Goal: Communication & Community: Answer question/provide support

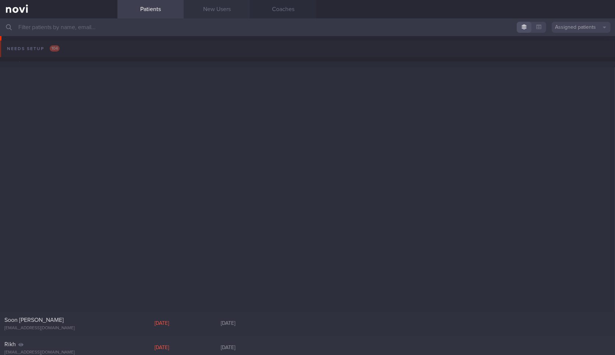
scroll to position [728, 0]
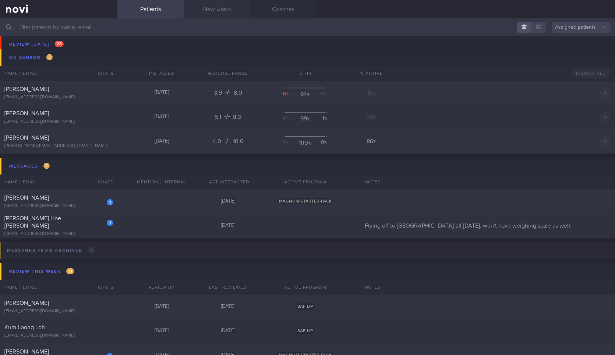
click at [219, 10] on link "New Users" at bounding box center [217, 9] width 66 height 18
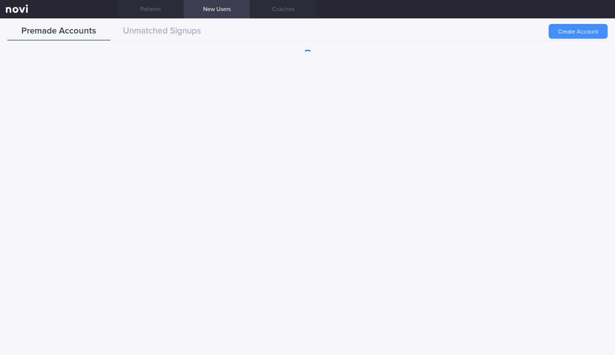
click at [579, 30] on button "Create Account" at bounding box center [578, 31] width 59 height 15
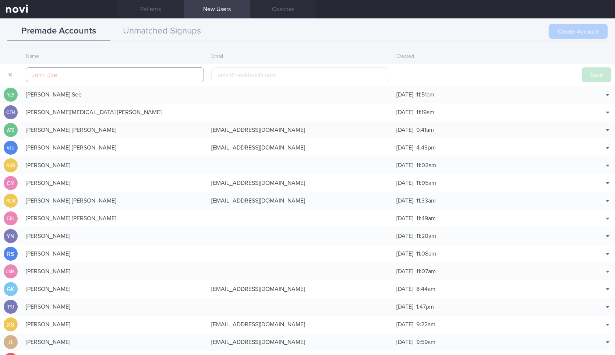
click at [151, 68] on input "text" at bounding box center [115, 74] width 178 height 15
paste input "TAY JIA RUO BRADY"
type input "TAY JIA RUO BRADY"
click at [267, 80] on input "email" at bounding box center [300, 74] width 178 height 15
click at [583, 72] on button "Save" at bounding box center [596, 74] width 29 height 15
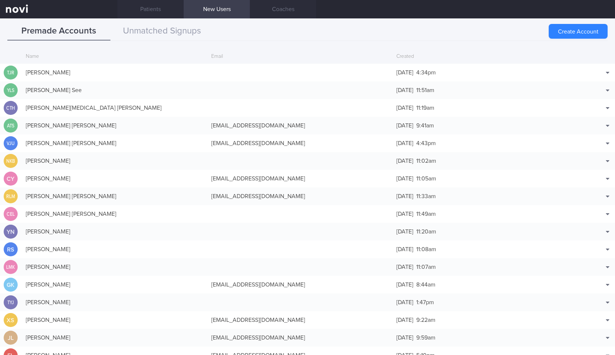
click at [583, 72] on div "Match with... Edit Delete" at bounding box center [596, 72] width 37 height 15
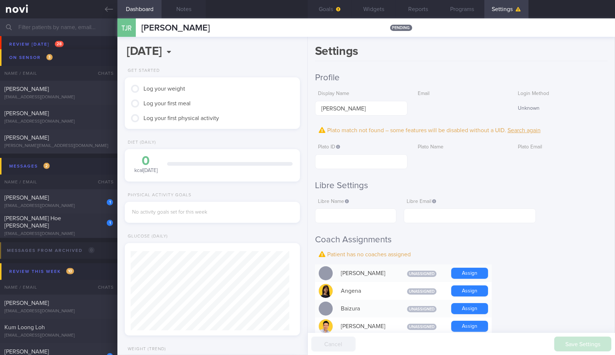
scroll to position [79, 159]
click at [370, 14] on button "Widgets" at bounding box center [374, 9] width 44 height 18
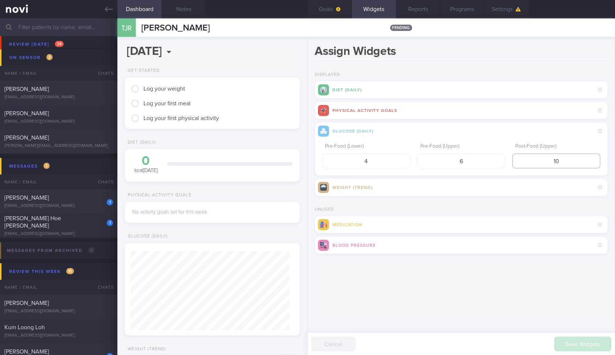
click at [560, 156] on input "10" at bounding box center [556, 161] width 88 height 15
type input "8"
click at [315, 263] on button "submit" at bounding box center [315, 263] width 0 height 0
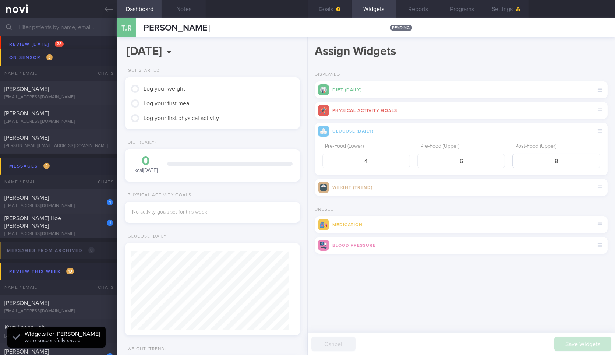
scroll to position [79, 159]
click at [332, 13] on button "Goals" at bounding box center [330, 9] width 44 height 18
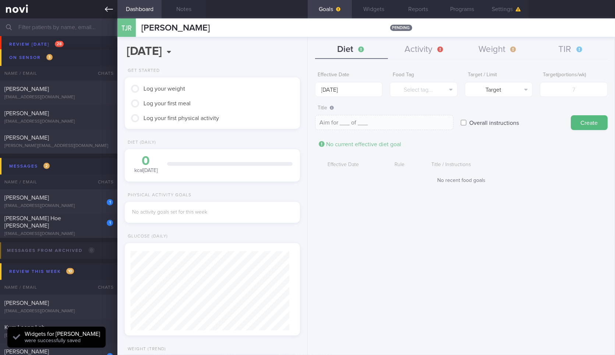
click at [106, 9] on icon at bounding box center [109, 9] width 8 height 5
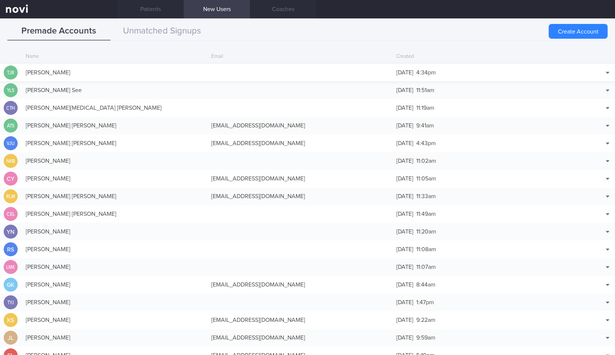
click at [373, 70] on div at bounding box center [301, 72] width 186 height 7
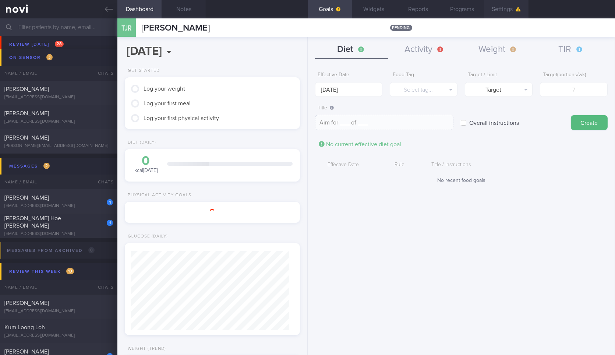
scroll to position [78, 155]
click at [508, 15] on button "Settings" at bounding box center [506, 9] width 44 height 18
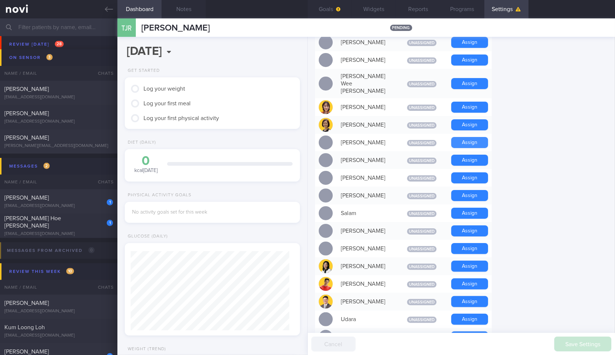
scroll to position [79, 159]
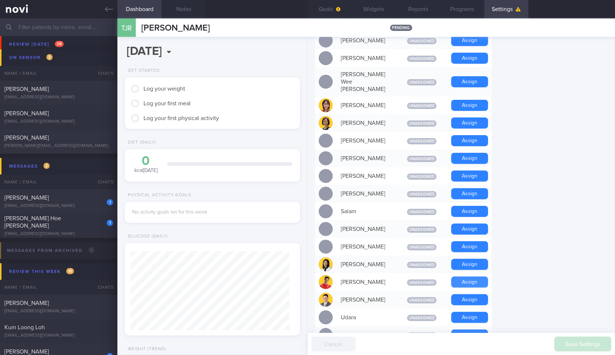
click at [475, 276] on button "Assign" at bounding box center [469, 281] width 37 height 11
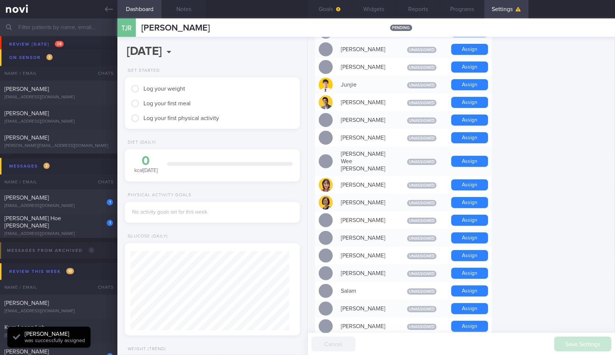
scroll to position [364, 0]
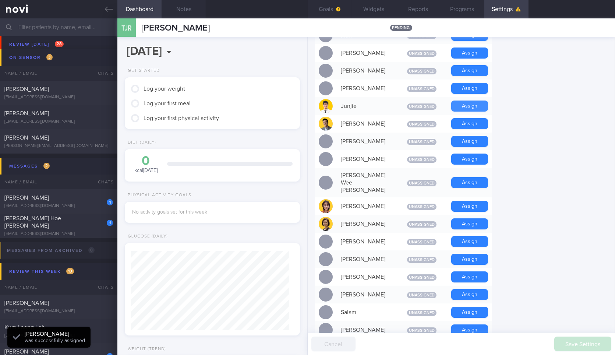
click at [466, 103] on button "Assign" at bounding box center [469, 105] width 37 height 11
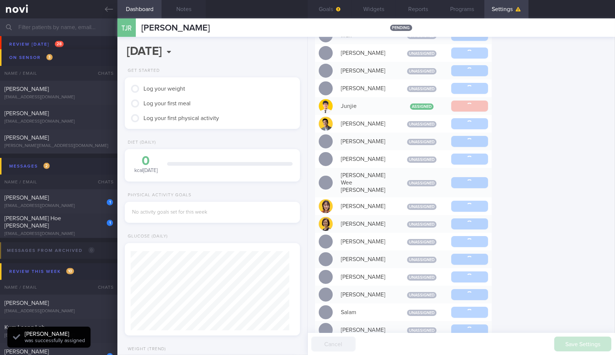
click at [331, 16] on button "Goals" at bounding box center [330, 9] width 44 height 18
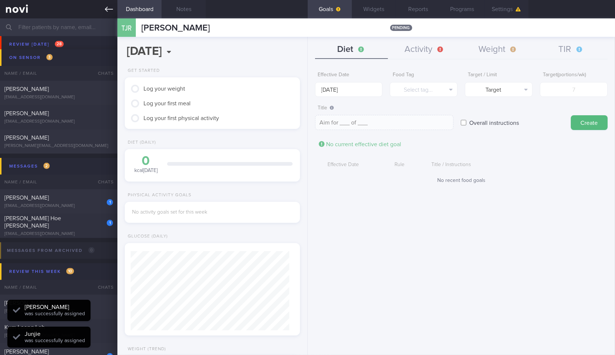
scroll to position [79, 159]
click at [111, 11] on icon at bounding box center [109, 9] width 8 height 8
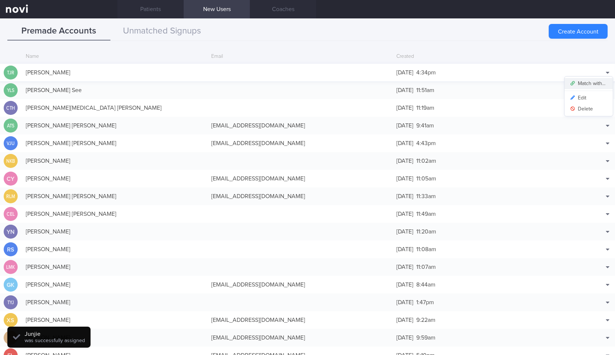
click at [593, 82] on button "Match with..." at bounding box center [589, 83] width 48 height 11
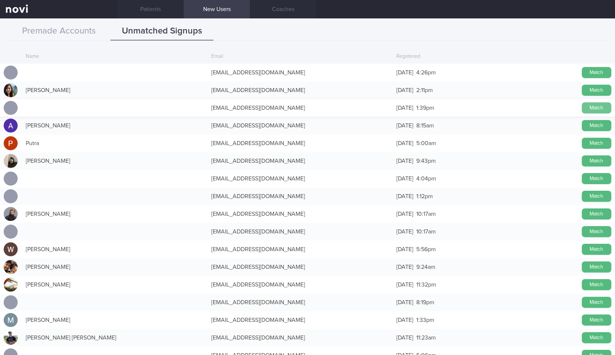
click at [586, 106] on button "Match" at bounding box center [596, 107] width 29 height 11
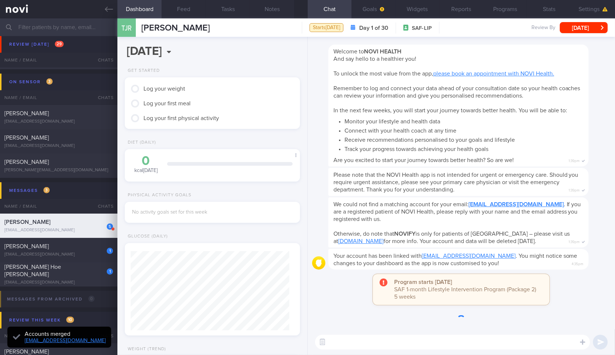
scroll to position [-22, 0]
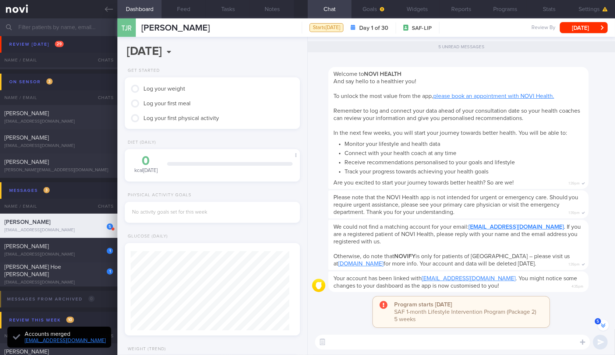
click at [381, 334] on div "​ ​" at bounding box center [461, 342] width 307 height 26
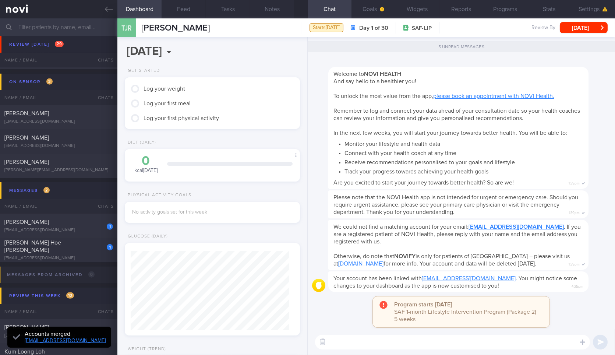
scroll to position [0, 0]
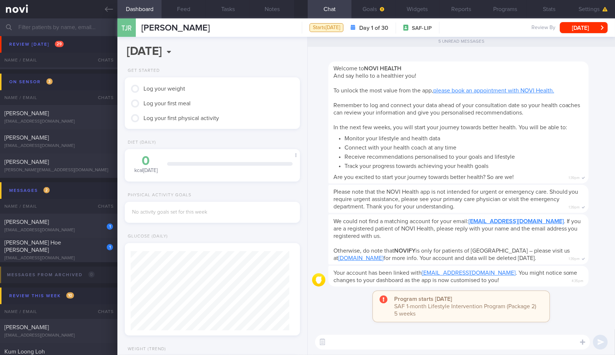
click at [400, 349] on textarea at bounding box center [452, 342] width 275 height 15
type textarea "Hi"
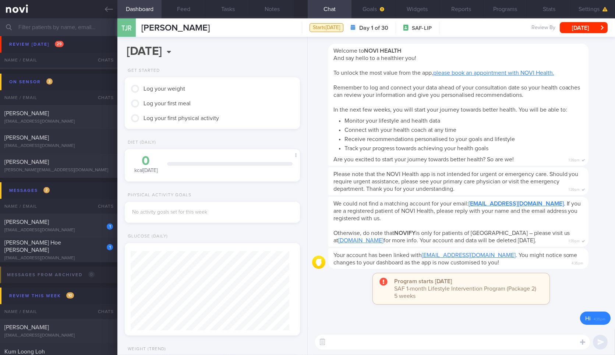
click at [400, 349] on textarea at bounding box center [452, 342] width 275 height 15
click at [579, 29] on button "[DATE]" at bounding box center [584, 27] width 48 height 11
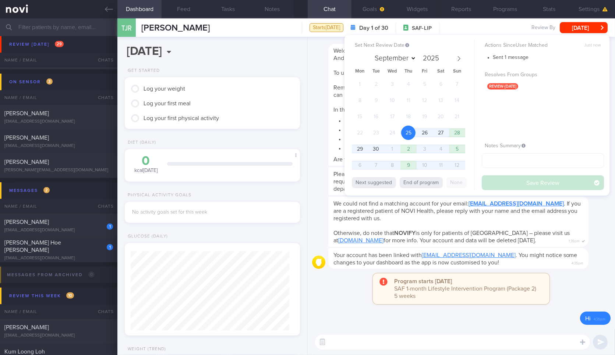
click at [481, 257] on link "[EMAIL_ADDRESS][DOMAIN_NAME]" at bounding box center [469, 255] width 94 height 6
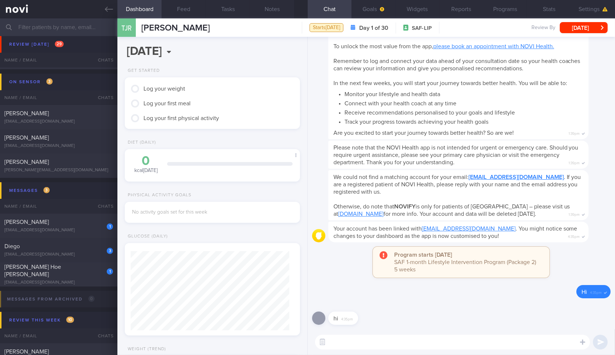
scroll to position [78, 155]
click at [265, 15] on button "Notes" at bounding box center [272, 9] width 44 height 18
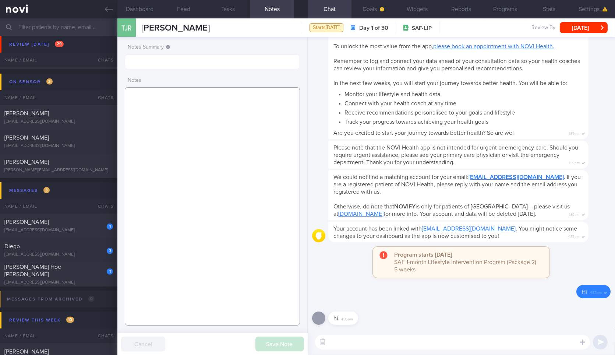
paste textarea "25 Sep 2025, 12:30 pm Mr TAY JIA RUO BRADY (3SG/ RSN) T0305112E 23 Feb 2003 T03…"
click at [211, 119] on textarea at bounding box center [212, 206] width 175 height 238
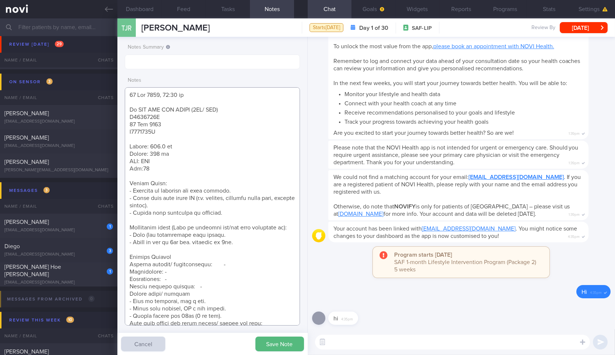
scroll to position [567, 0]
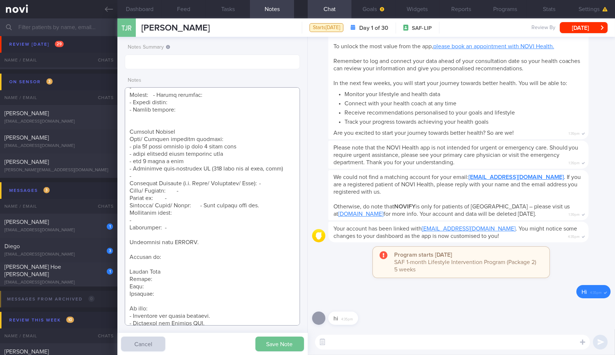
type textarea "25 Sep 2025, 12:30 pm Mr TAY JIA RUO BRADY (3SG/ RSN) T0305112E 23 Feb 2003 T03…"
click at [286, 349] on button "Save Note" at bounding box center [279, 343] width 49 height 15
click at [326, 338] on button "button" at bounding box center [322, 341] width 13 height 13
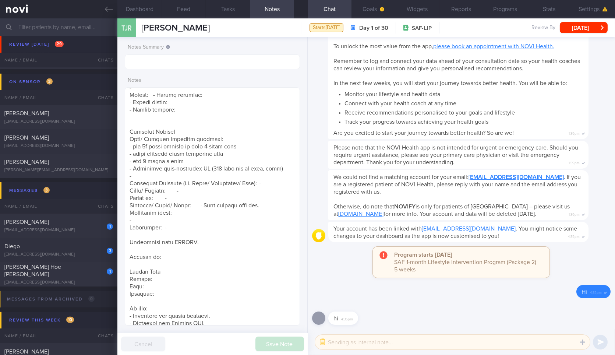
paste textarea "Hi , It was a pleasure speaking with you today. The Lifestyle Improvement Progr…"
click at [352, 341] on textarea at bounding box center [452, 342] width 275 height 15
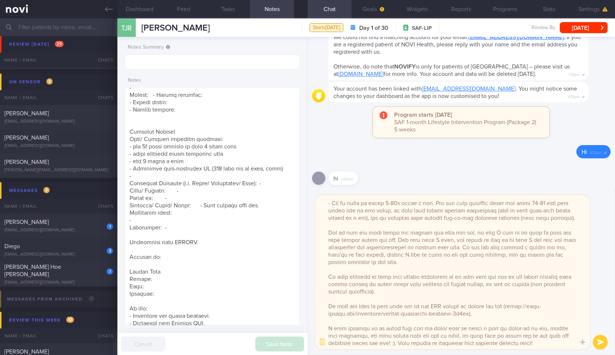
scroll to position [0, 0]
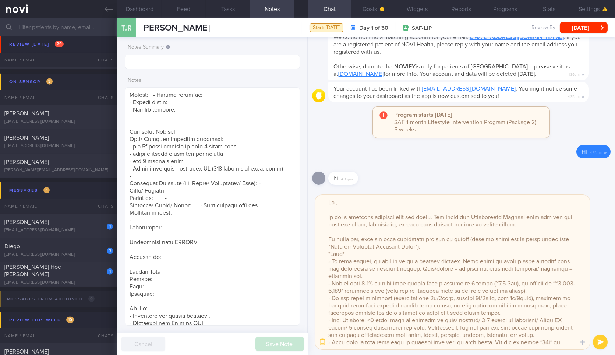
click at [383, 203] on textarea at bounding box center [452, 272] width 275 height 155
type textarea "Hi Brady, It was a pleasure speaking with you today. The Lifestyle Improvement …"
click at [363, 8] on button "Goals" at bounding box center [374, 9] width 44 height 18
select select "8"
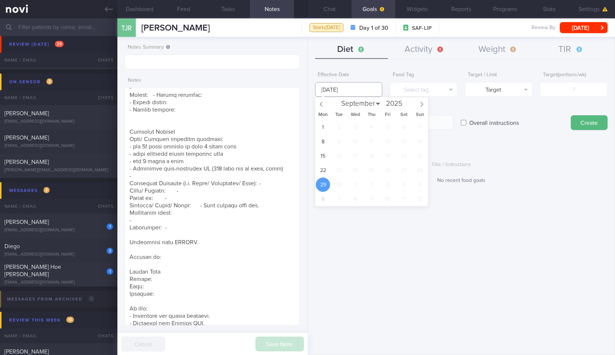
click at [357, 87] on input "[DATE]" at bounding box center [349, 89] width 68 height 15
click at [320, 169] on span "22" at bounding box center [323, 170] width 14 height 14
type input "[DATE]"
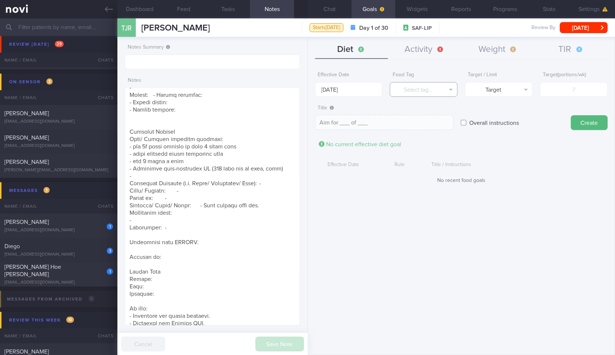
click at [419, 88] on button "Select tag..." at bounding box center [424, 89] width 68 height 15
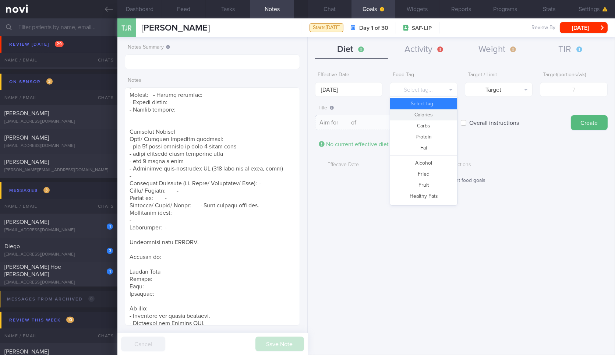
click at [423, 116] on button "Calories" at bounding box center [423, 114] width 67 height 11
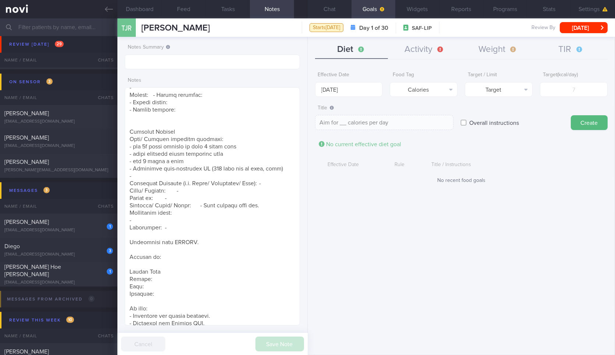
click at [497, 97] on form "Effective Date 22 Sep 2025 Food Tag Calories Select tag... Calories Carbs Prote…" at bounding box center [461, 129] width 293 height 123
click at [504, 93] on button "Target" at bounding box center [499, 89] width 68 height 15
click at [511, 114] on button "Limit" at bounding box center [498, 114] width 67 height 11
type textarea "Keep to __ calories per day"
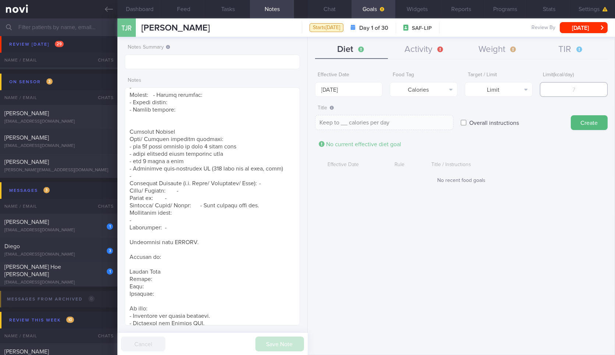
type input "2"
type textarea "Keep to 2 calories per day"
click at [570, 84] on input "2" at bounding box center [574, 89] width 68 height 15
type input "23"
type textarea "Keep to 23 calories per day"
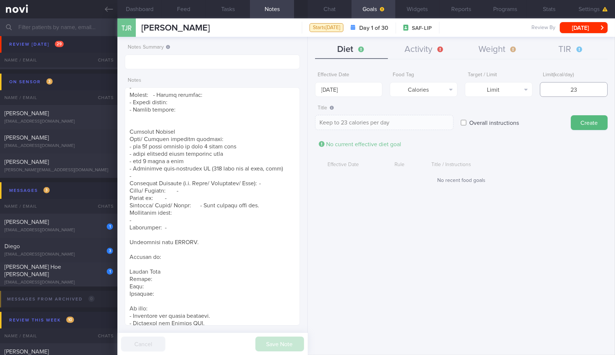
type input "230"
type textarea "Keep to 230 calories per day"
type input "2300"
type textarea "Keep to 2300 calories per day"
type input "2300"
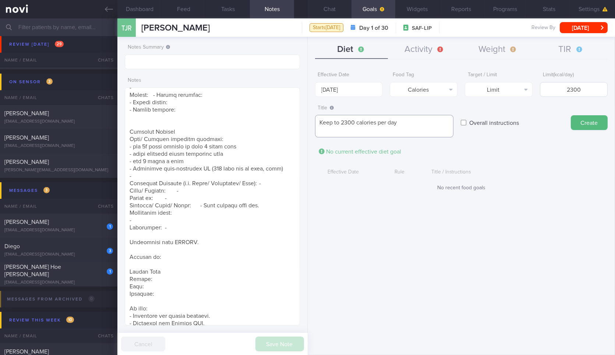
type textarea "Keep to 2300 calories per day"
click at [571, 115] on button "Create" at bounding box center [589, 122] width 37 height 15
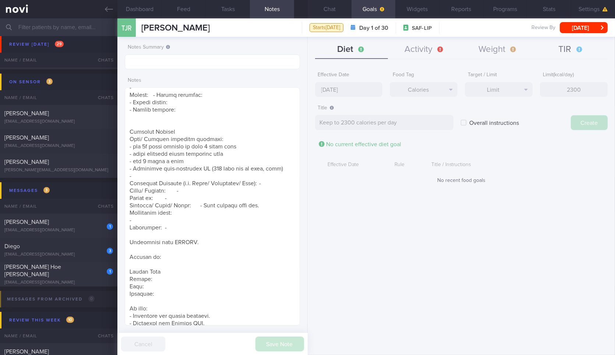
type input "[DATE]"
type textarea "Aim for ___ of ___"
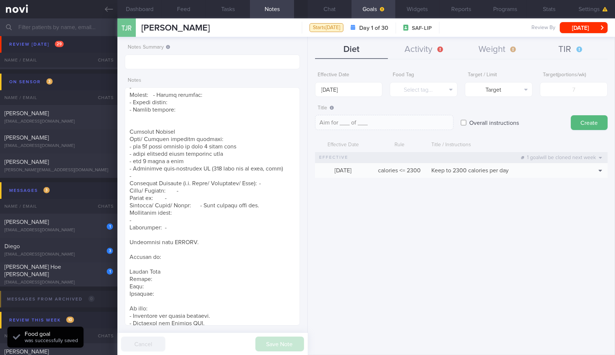
click at [577, 46] on button "TIR" at bounding box center [571, 49] width 73 height 18
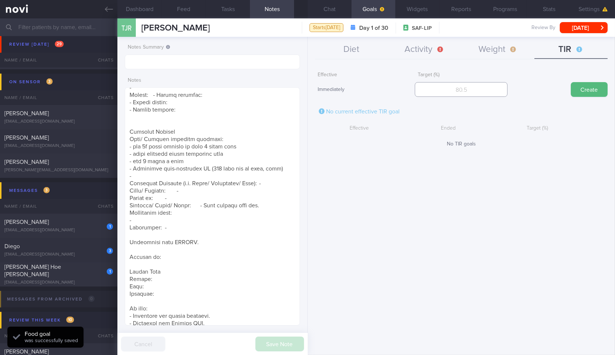
click at [497, 86] on input "number" at bounding box center [461, 89] width 93 height 15
type input "95"
click at [571, 82] on button "Create" at bounding box center [589, 89] width 37 height 15
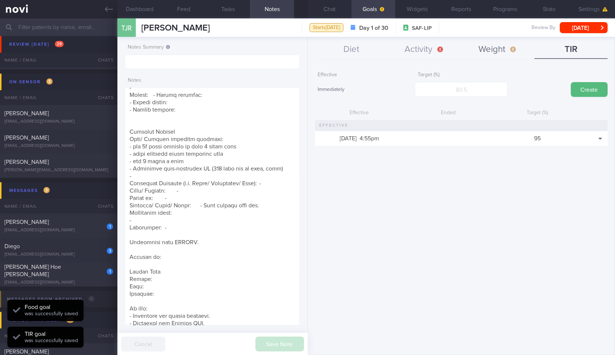
click at [487, 49] on button "Weight" at bounding box center [497, 49] width 73 height 18
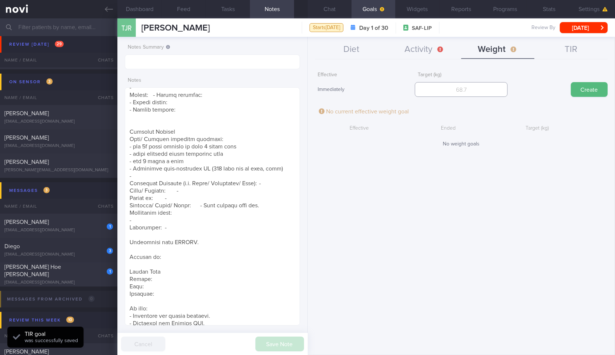
click at [472, 92] on input "number" at bounding box center [461, 89] width 93 height 15
type input "108"
click at [571, 82] on button "Create" at bounding box center [589, 89] width 37 height 15
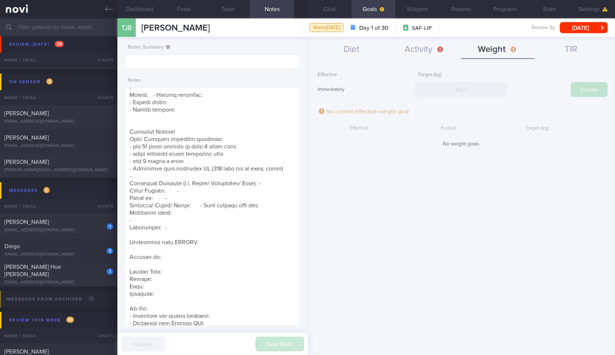
scroll to position [88, 155]
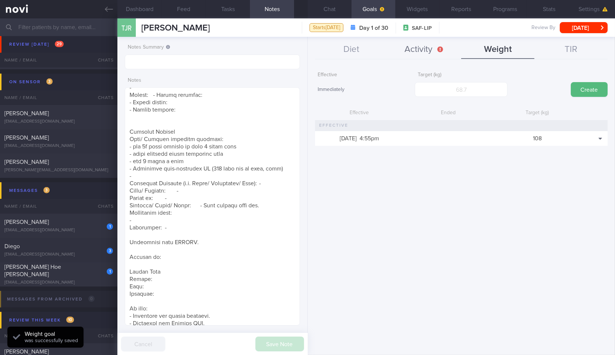
click at [414, 58] on button "Activity" at bounding box center [424, 49] width 73 height 18
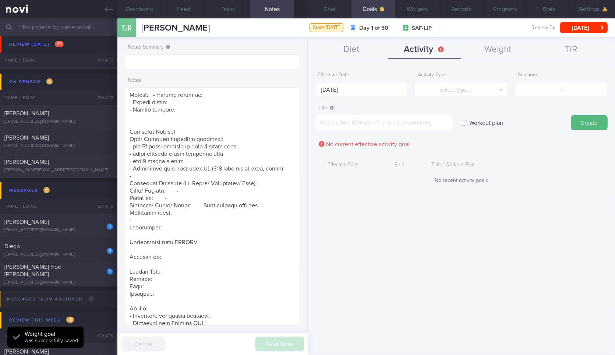
click at [364, 60] on div "Diet Activity Weight TIR Effective Date 29 Sep 2025 Food Tag Select tag... Sele…" at bounding box center [461, 196] width 307 height 318
click at [351, 49] on button "Diet" at bounding box center [351, 49] width 73 height 18
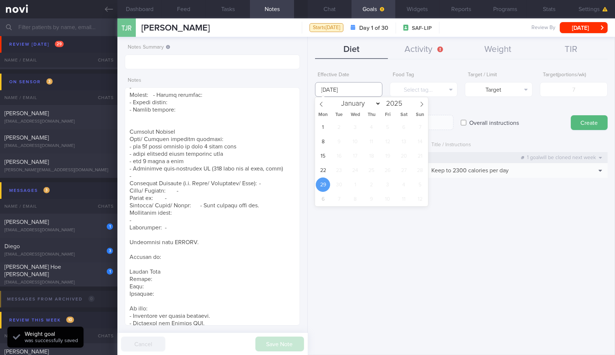
click at [349, 91] on input "[DATE]" at bounding box center [349, 89] width 68 height 15
click at [322, 169] on span "22" at bounding box center [323, 170] width 14 height 14
type input "[DATE]"
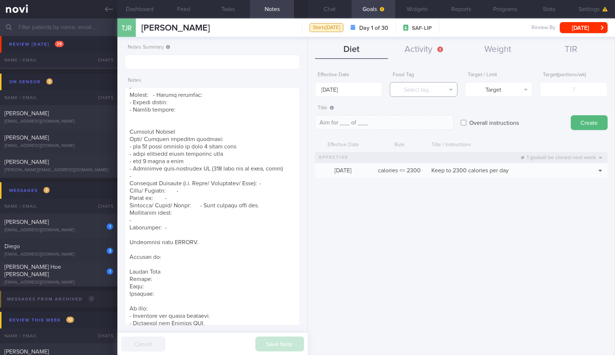
click at [428, 88] on button "Select tag..." at bounding box center [424, 89] width 68 height 15
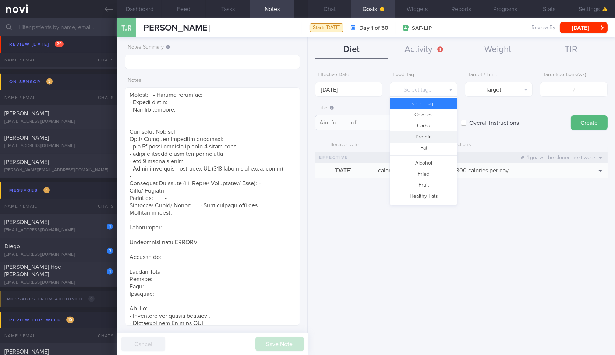
click at [425, 133] on button "Protein" at bounding box center [423, 136] width 67 height 11
type textarea "Aim for __g of protein per day"
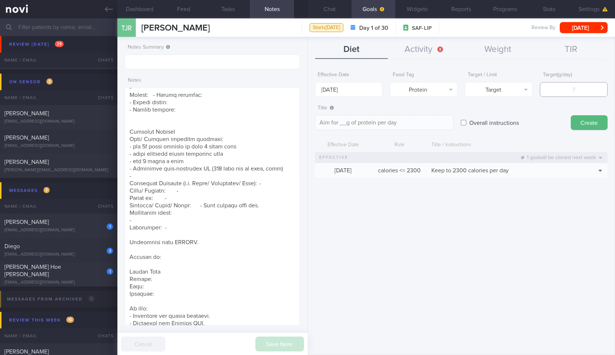
click at [564, 92] on input "number" at bounding box center [574, 89] width 68 height 15
type input "1"
type textarea "Aim for 1g of protein per day"
type input "10"
type textarea "Aim for 10g of protein per day"
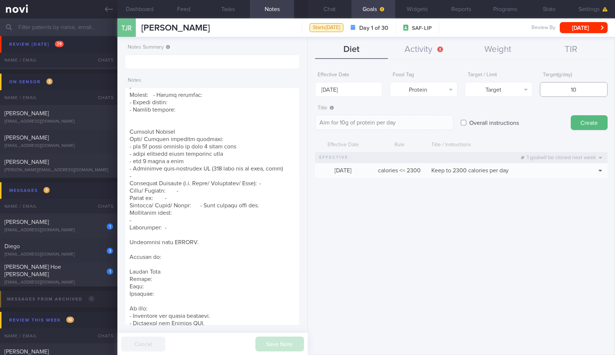
type input "106"
type textarea "Aim for 106g of protein per day"
type input "10"
type textarea "Aim for 10g of protein per day"
type input "1"
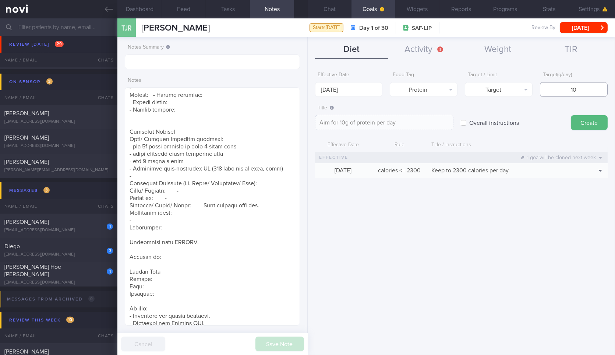
type textarea "Aim for 1g of protein per day"
type input "16"
type textarea "Aim for 16g of protein per day"
type input "160"
type textarea "Aim for 160g of protein per day"
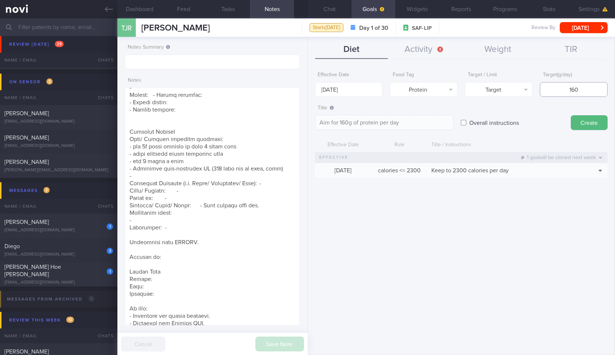
type input "16"
type textarea "Aim for 16g of protein per day"
type input "1"
type textarea "Aim for 1g of protein per day"
type input "15"
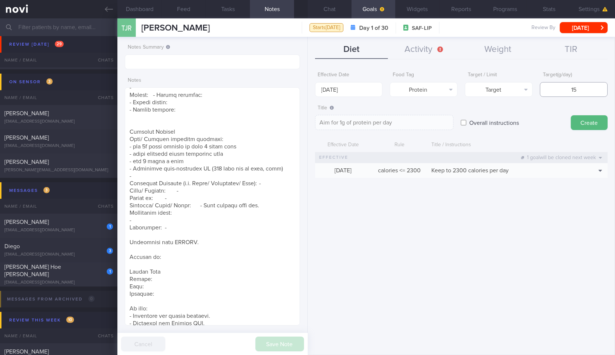
type textarea "Aim for 15g of protein per day"
type input "150"
type textarea "Aim for 150g of protein per day"
type input "150"
click at [571, 115] on button "Create" at bounding box center [589, 122] width 37 height 15
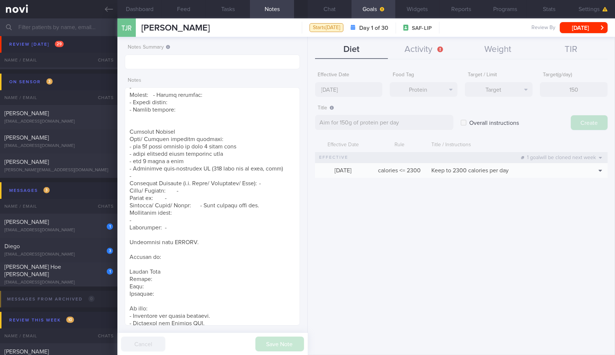
type input "[DATE]"
type textarea "Aim for ___ of ___"
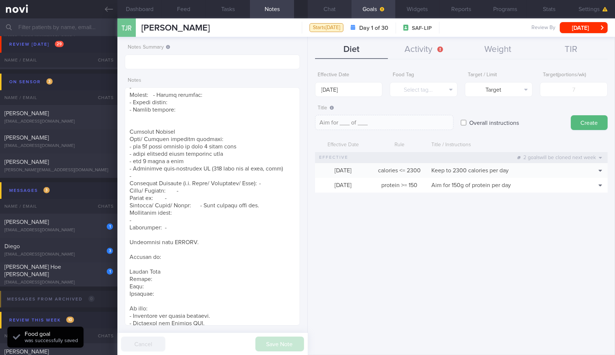
click at [342, 14] on button "Chat" at bounding box center [330, 9] width 44 height 18
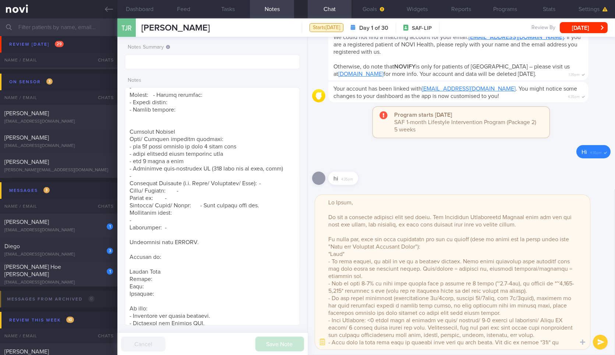
scroll to position [19, 0]
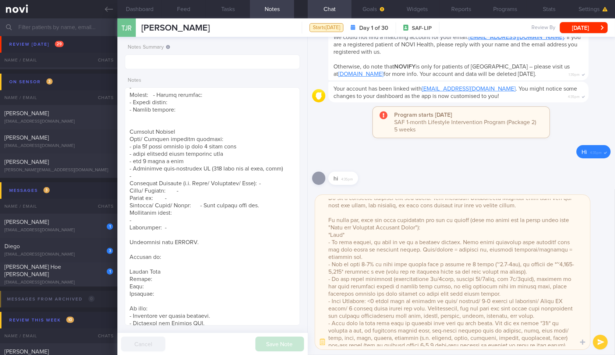
click at [502, 265] on textarea at bounding box center [452, 272] width 275 height 155
click at [501, 265] on textarea at bounding box center [452, 272] width 275 height 155
type textarea "Hi Brady, It was a pleasure speaking with you today. The Lifestyle Improvement …"
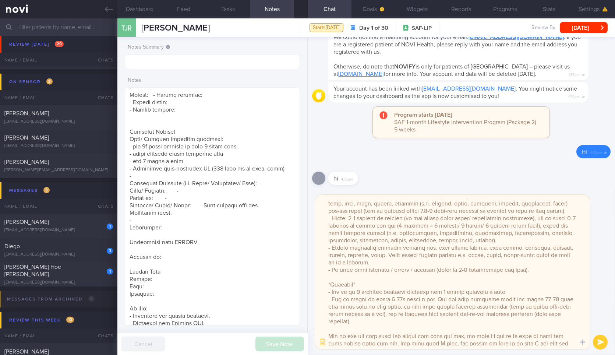
click at [392, 301] on textarea at bounding box center [452, 272] width 275 height 155
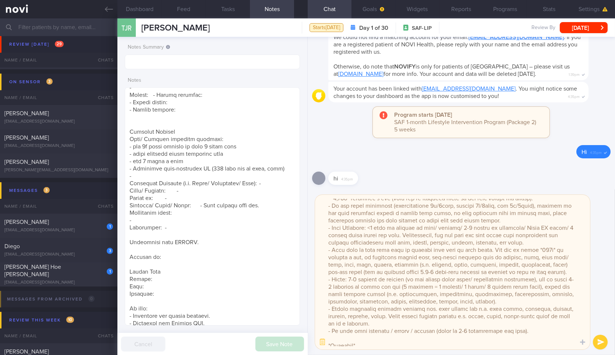
scroll to position [10, 0]
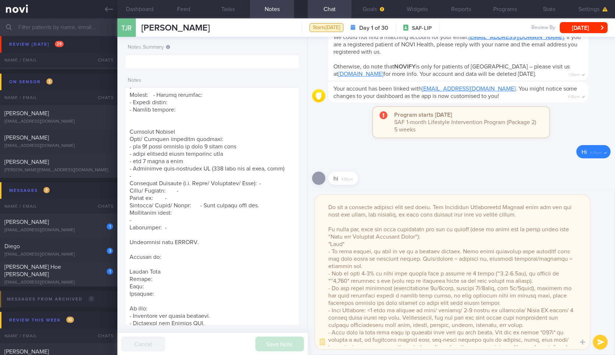
drag, startPoint x: 572, startPoint y: 255, endPoint x: 327, endPoint y: 276, distance: 246.1
click at [327, 276] on textarea at bounding box center [452, 272] width 275 height 155
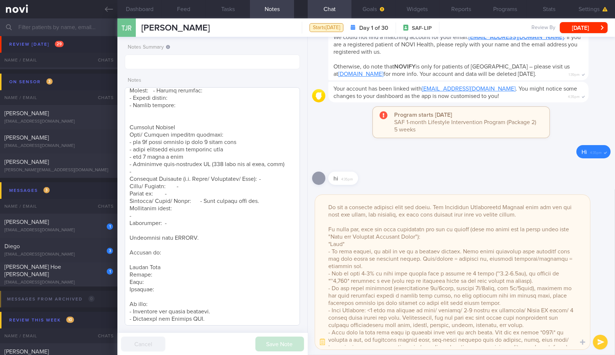
type textarea "Hi Brady, It was a pleasure speaking with you today. The Lifestyle Improvement …"
drag, startPoint x: 160, startPoint y: 292, endPoint x: 128, endPoint y: 274, distance: 36.9
click at [128, 274] on textarea at bounding box center [212, 206] width 175 height 238
paste textarea "- Aim to lose 2-4% of your body weight over a period of 1 month (~2.2-4.4kg), b…"
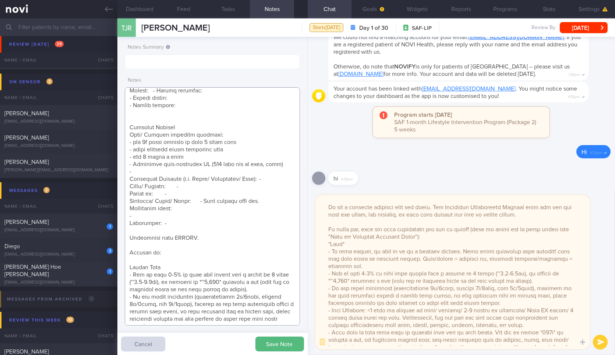
scroll to position [817, 0]
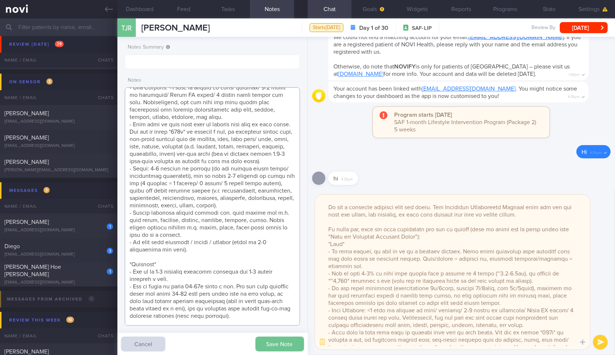
type textarea "25 Sep 2025, 12:30 pm Mr TAY JIA RUO BRADY (3SG/ RSN) T0305112E 23 Feb 2003 T03…"
click at [269, 344] on button "Save Note" at bounding box center [279, 343] width 49 height 15
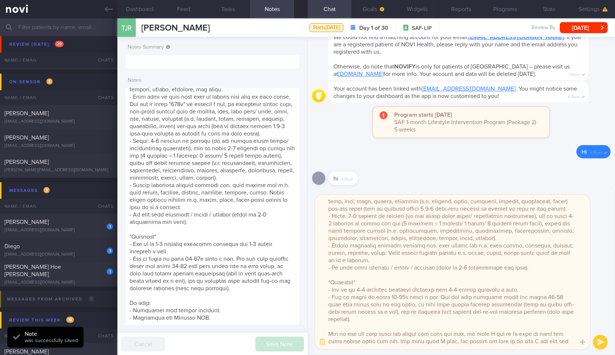
scroll to position [156, 0]
click at [575, 310] on textarea at bounding box center [452, 272] width 275 height 155
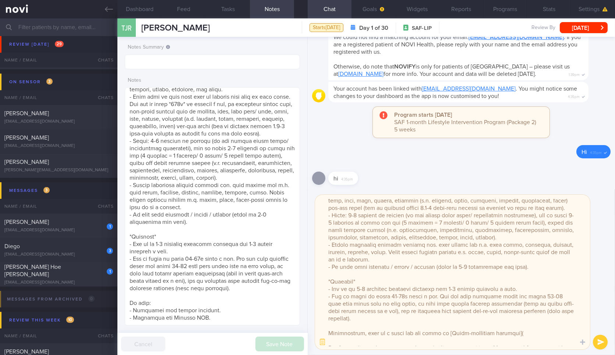
paste textarea "https://www.youtube.com/watch?v=57HddHyg5hA"
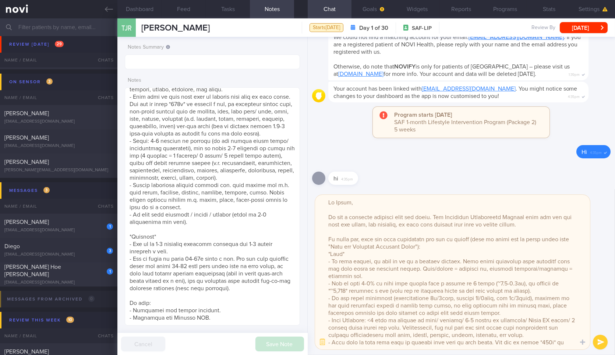
scroll to position [0, 0]
drag, startPoint x: 484, startPoint y: 327, endPoint x: 327, endPoint y: 256, distance: 172.3
click at [327, 256] on textarea at bounding box center [452, 272] width 275 height 155
type textarea "Hi Brady, It was a pleasure speaking with you today. The Lifestyle Improvement …"
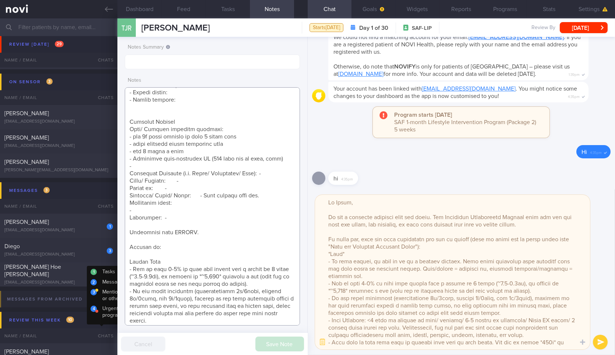
scroll to position [696, 0]
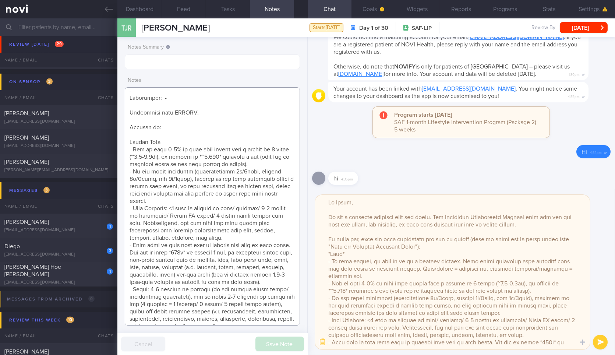
drag, startPoint x: 262, startPoint y: 292, endPoint x: 119, endPoint y: 151, distance: 201.0
click at [119, 151] on div "Notes Summary Notes Save Note Cancel" at bounding box center [212, 196] width 190 height 318
paste textarea "*Diet* - To lose weight, we need to be in a calorie deficit. This means consumi…"
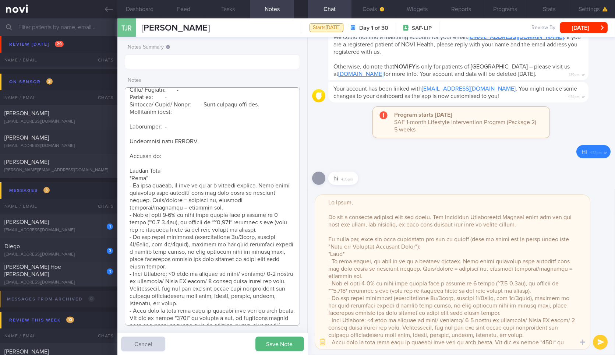
scroll to position [665, 0]
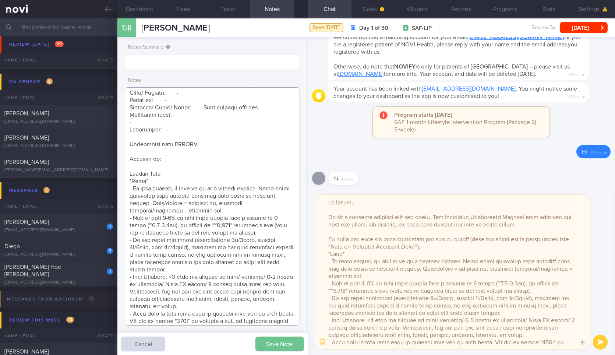
type textarea "25 Sep 2025, 12:30 pm Mr TAY JIA RUO BRADY (3SG/ RSN) T0305112E 23 Feb 2003 T03…"
click at [279, 344] on button "Save Note" at bounding box center [279, 343] width 49 height 15
click at [319, 342] on button "button" at bounding box center [322, 341] width 13 height 13
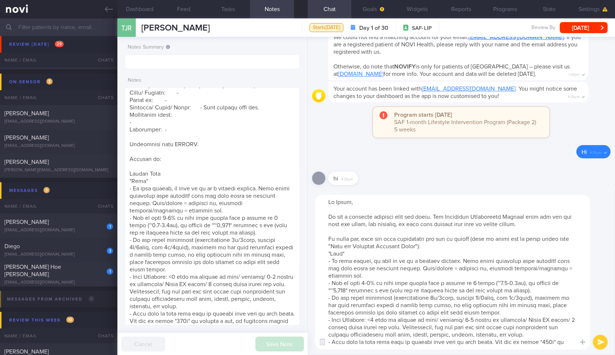
click at [428, 267] on textarea at bounding box center [452, 272] width 275 height 155
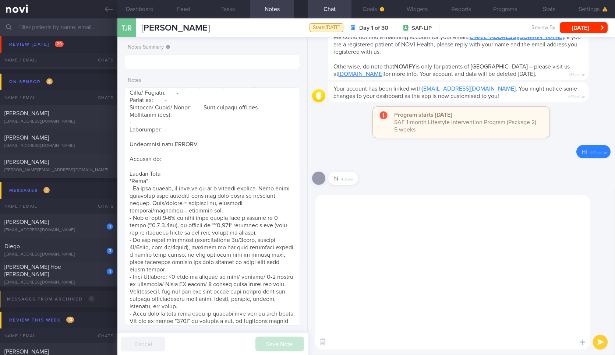
scroll to position [0, 0]
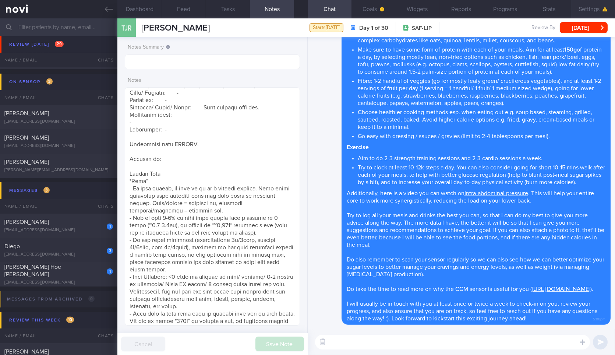
click at [581, 7] on button "Settings" at bounding box center [593, 9] width 44 height 18
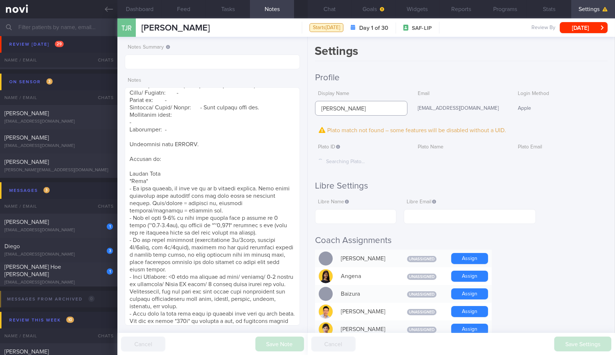
click at [366, 105] on input "TAY JIA RUO BRADY" at bounding box center [361, 108] width 93 height 15
click at [573, 337] on button "Save Settings" at bounding box center [582, 343] width 57 height 15
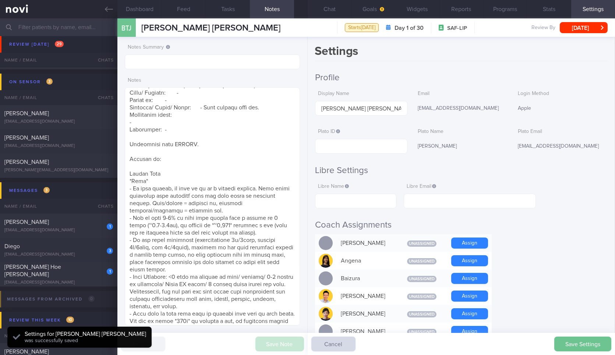
scroll to position [79, 159]
click at [329, 107] on input "Bray Tay Jia Ruo" at bounding box center [361, 108] width 93 height 15
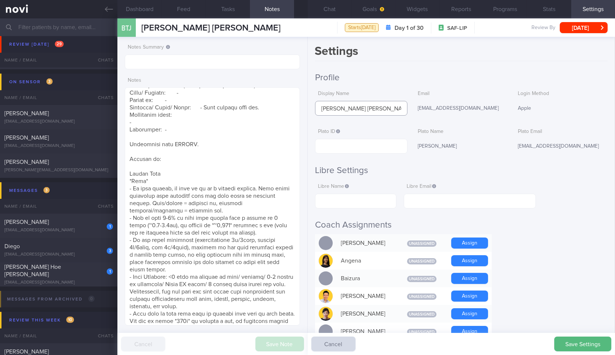
click at [329, 107] on input "Bray Tay Jia Ruo" at bounding box center [361, 108] width 93 height 15
type input "[PERSON_NAME] [PERSON_NAME]"
paste input "5b62c1b2502c451f3be4a0afa3ae2104"
click at [373, 151] on input "text" at bounding box center [361, 146] width 93 height 15
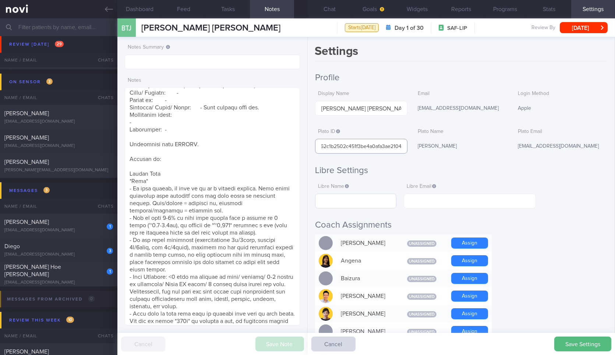
type input "5b62c1b2502c451f3be4a0afa3ae2104"
click at [353, 198] on input "text" at bounding box center [356, 201] width 82 height 15
paste input "BRADY TAY"
type input "BRADY TAY"
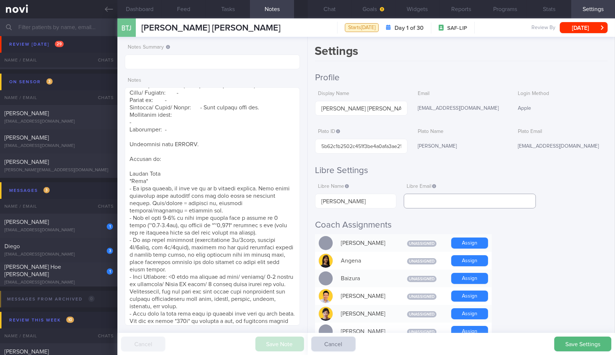
paste input "[EMAIL_ADDRESS][DOMAIN_NAME]"
type input "[EMAIL_ADDRESS][DOMAIN_NAME]"
click at [587, 335] on div "Save Settings Cancel" at bounding box center [461, 344] width 307 height 22
click at [586, 339] on button "Save Settings" at bounding box center [582, 343] width 57 height 15
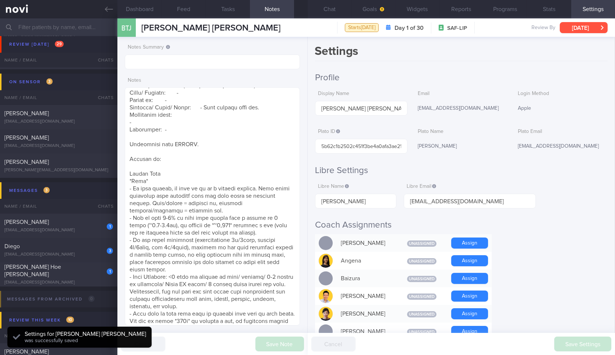
scroll to position [79, 159]
click at [587, 24] on button "[DATE]" at bounding box center [584, 27] width 48 height 11
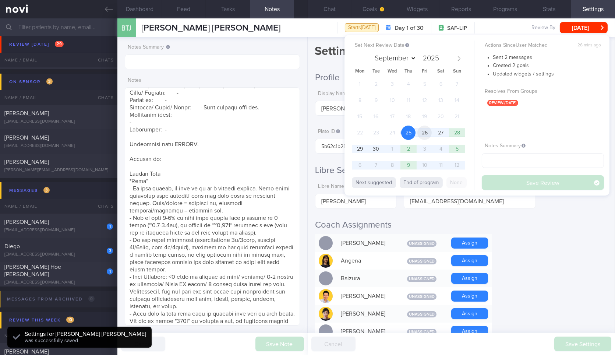
click at [426, 130] on span "26" at bounding box center [424, 133] width 14 height 14
click at [502, 183] on button "Save Review" at bounding box center [543, 182] width 122 height 15
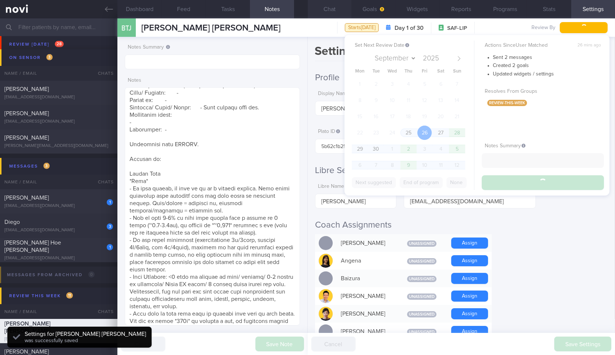
click at [322, 8] on button "Chat" at bounding box center [330, 9] width 44 height 18
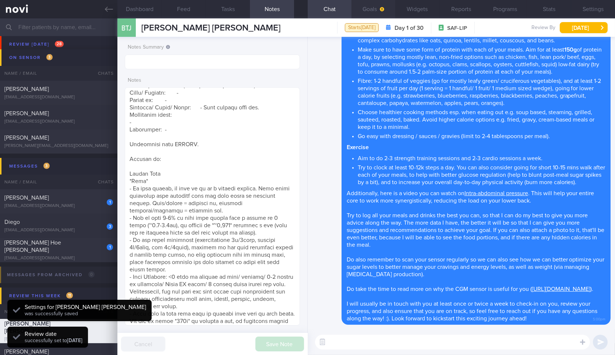
click at [367, 11] on button "Goals" at bounding box center [374, 9] width 44 height 18
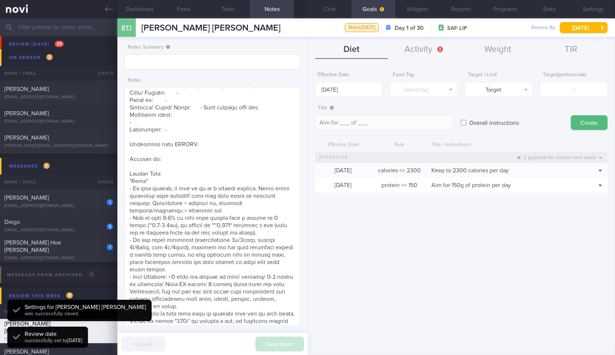
scroll to position [79, 159]
click at [420, 48] on button "Activity" at bounding box center [424, 49] width 73 height 18
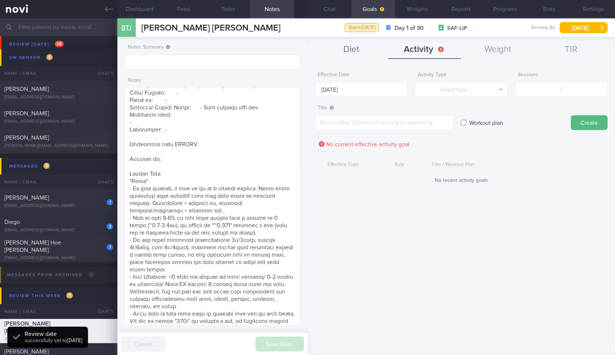
click at [346, 47] on button "Diet" at bounding box center [351, 49] width 73 height 18
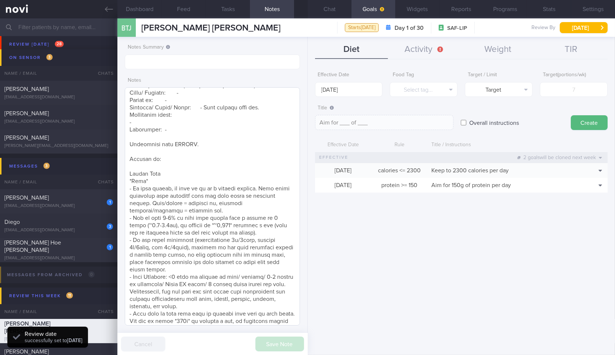
scroll to position [924, 0]
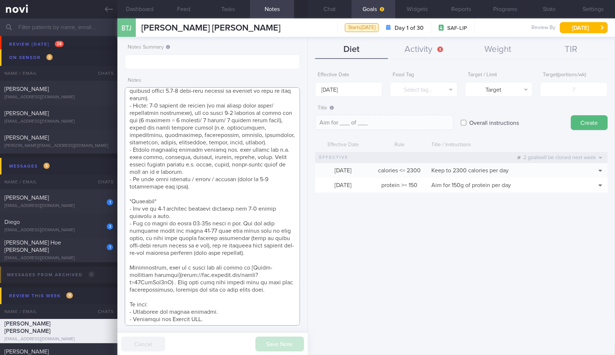
drag, startPoint x: 129, startPoint y: 207, endPoint x: 190, endPoint y: 214, distance: 61.1
click at [190, 214] on textarea at bounding box center [212, 206] width 175 height 238
click at [426, 98] on form "Effective Date 29 Sep 2025 Food Tag Select tag... Select tag... Calories Carbs …" at bounding box center [461, 134] width 293 height 132
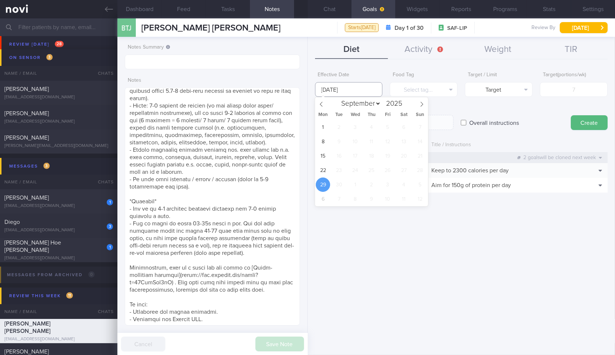
click at [339, 88] on input "[DATE]" at bounding box center [349, 89] width 68 height 15
click at [326, 173] on span "22" at bounding box center [323, 170] width 14 height 14
type input "[DATE]"
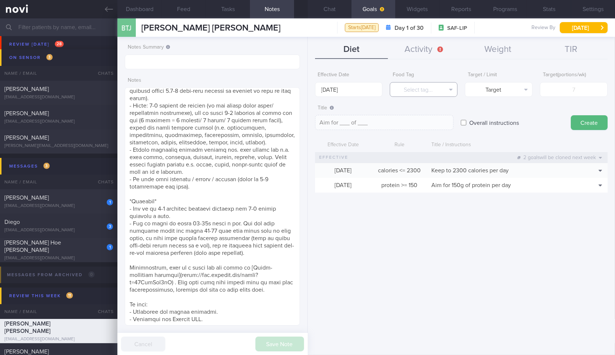
click at [440, 91] on button "Select tag..." at bounding box center [424, 89] width 68 height 15
click at [427, 54] on button "Activity" at bounding box center [424, 49] width 73 height 18
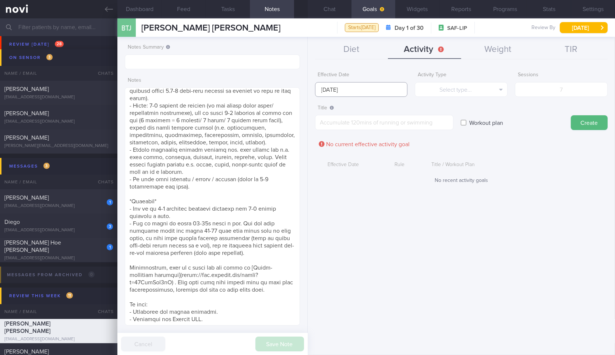
click at [361, 93] on input "[DATE]" at bounding box center [361, 89] width 93 height 15
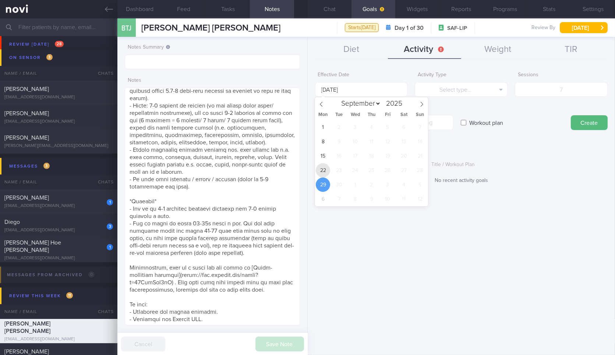
click at [325, 165] on span "22" at bounding box center [323, 170] width 14 height 14
type input "[DATE]"
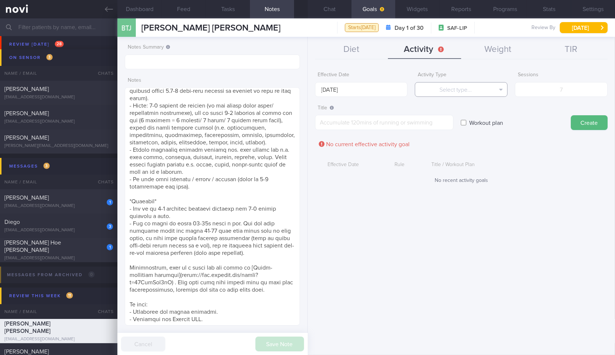
click at [438, 86] on button "Select type..." at bounding box center [461, 89] width 93 height 15
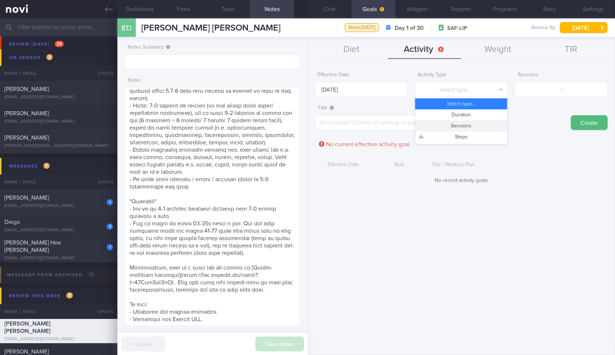
click at [473, 128] on button "Sessions" at bounding box center [461, 125] width 92 height 11
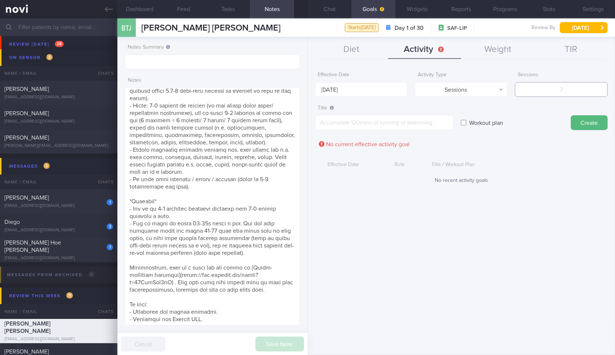
click at [567, 95] on input "number" at bounding box center [561, 89] width 93 height 15
type input "5"
paste input "number"
click at [428, 127] on textarea at bounding box center [384, 122] width 138 height 15
paste textarea "- Aim to do 2-3 strength training sessions and 2-3 cardio sessions a week."
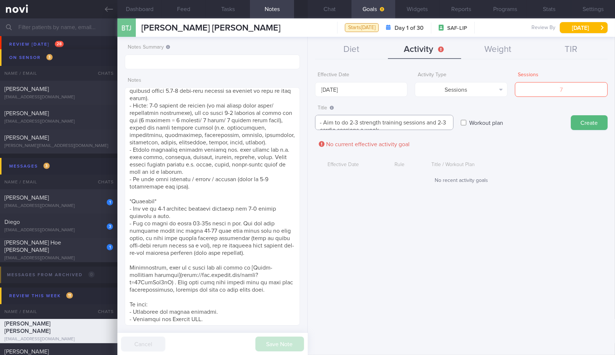
scroll to position [0, 0]
type textarea "- Aim to do 2-3 strength training sessions and 2-3 cardio sessions a week."
click at [567, 87] on input "number" at bounding box center [561, 89] width 93 height 15
type input "5"
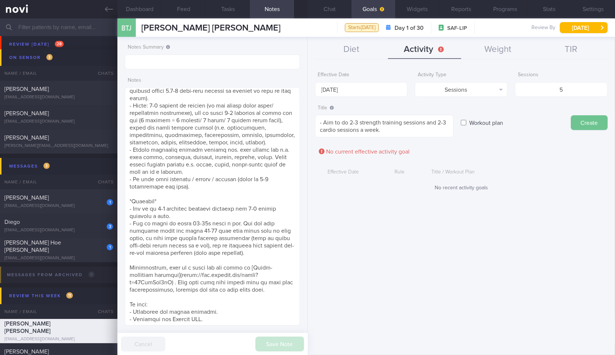
click at [597, 120] on button "Create" at bounding box center [589, 122] width 37 height 15
type input "[DATE]"
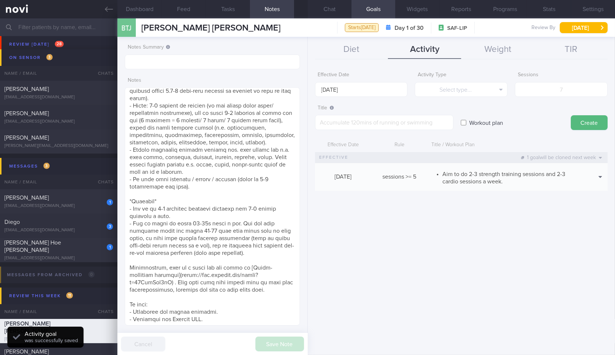
click at [327, 18] on div "BTJ Brady Tay Jia Ruo Brady Tay Jia Ruo bradytay873@gmail.com Starts today Day …" at bounding box center [366, 27] width 498 height 18
click at [327, 17] on button "Chat" at bounding box center [330, 9] width 44 height 18
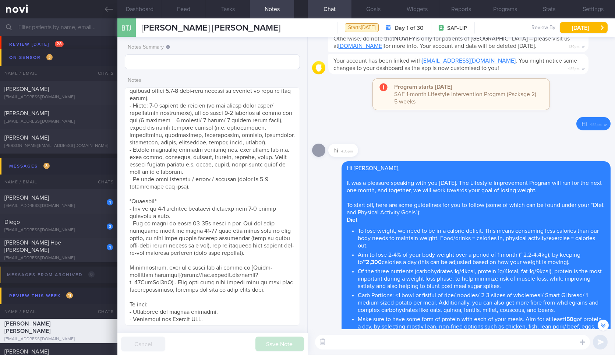
scroll to position [-286, 0]
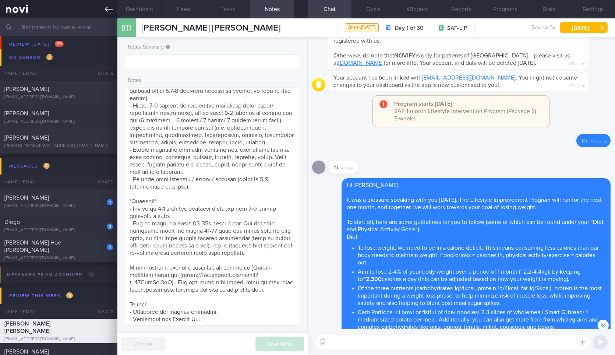
click at [108, 9] on icon at bounding box center [109, 9] width 8 height 5
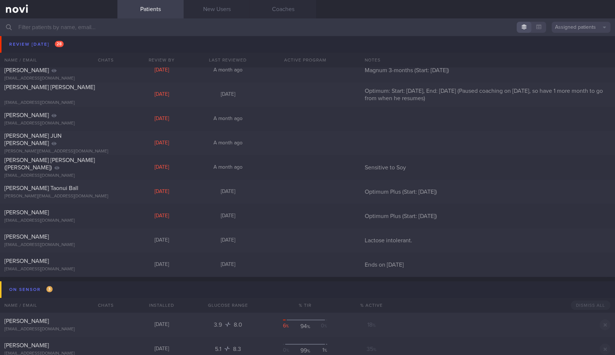
scroll to position [496, 0]
click at [106, 271] on div "[EMAIL_ADDRESS][DOMAIN_NAME]" at bounding box center [58, 270] width 109 height 6
select select "8"
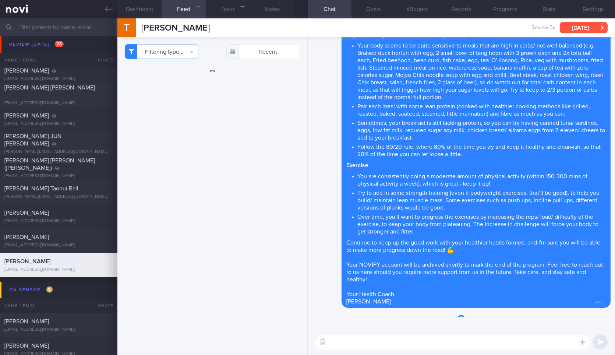
click at [583, 25] on button "[DATE]" at bounding box center [584, 27] width 48 height 11
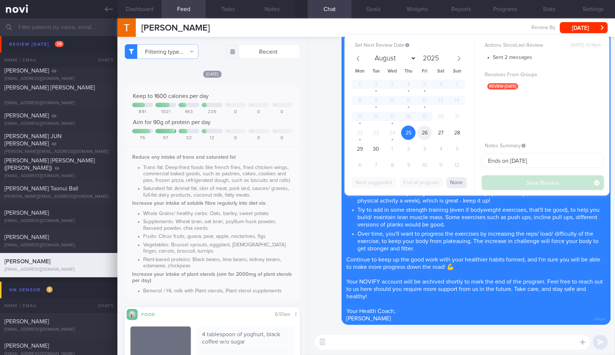
click at [423, 137] on span "26" at bounding box center [424, 133] width 14 height 14
click at [498, 184] on button "Save Review" at bounding box center [543, 182] width 122 height 15
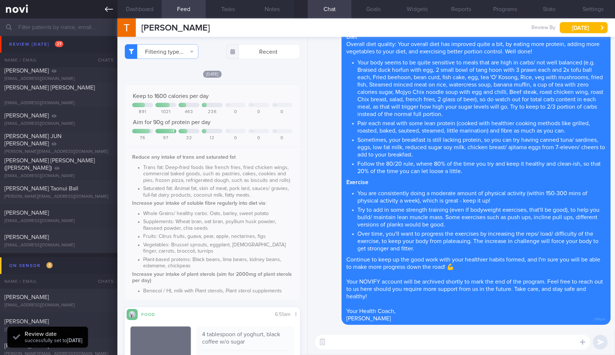
click at [111, 11] on icon at bounding box center [109, 9] width 8 height 8
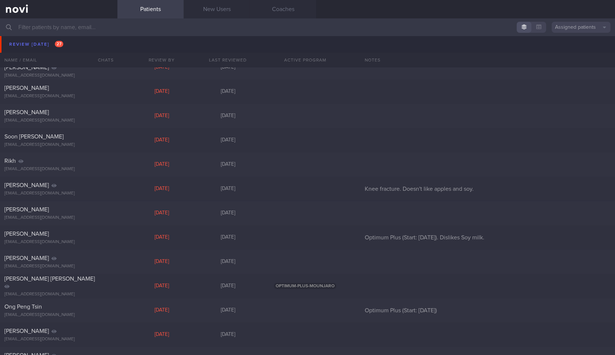
scroll to position [159, 0]
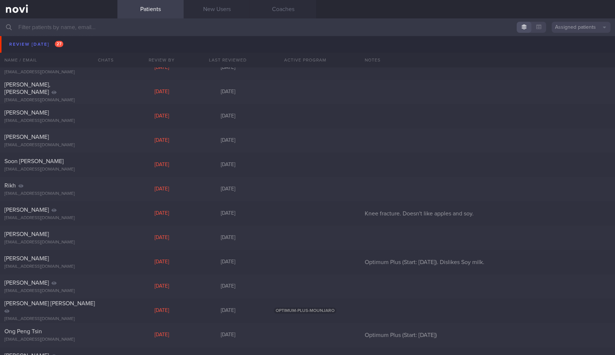
click at [118, 44] on div "Leow Guang Zheng gzleow@gmail.com Sat, 21 Jun 6 months ago" at bounding box center [307, 43] width 615 height 24
click at [89, 43] on div "Leow Guang Zheng gzleow@gmail.com" at bounding box center [58, 43] width 117 height 22
click at [54, 44] on div "Leow Guang Zheng gzleow@gmail.com" at bounding box center [58, 43] width 117 height 22
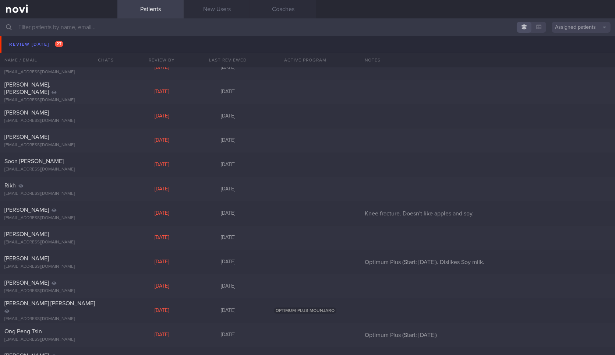
click at [54, 44] on div "Leow Guang Zheng gzleow@gmail.com" at bounding box center [58, 43] width 117 height 22
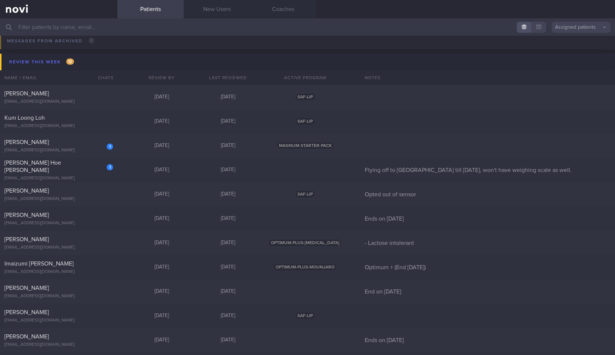
scroll to position [798, 0]
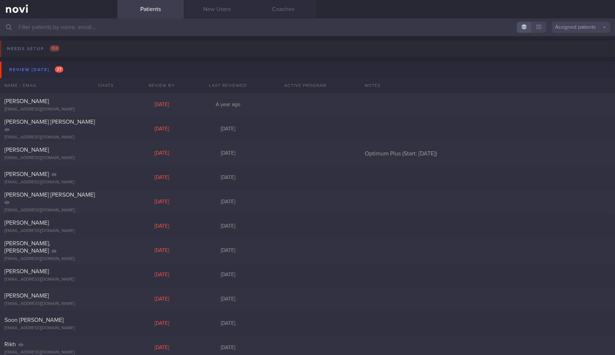
click at [106, 67] on button "Review [DATE] 27" at bounding box center [308, 69] width 617 height 17
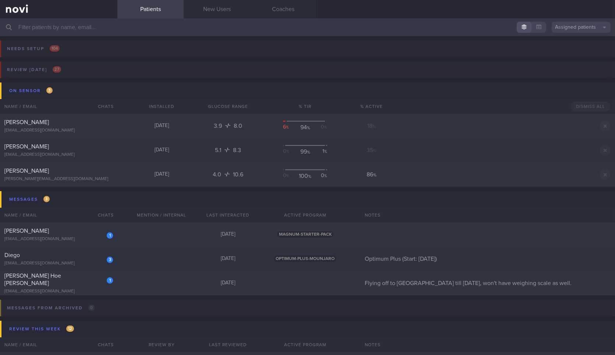
click at [202, 27] on input "text" at bounding box center [307, 27] width 615 height 18
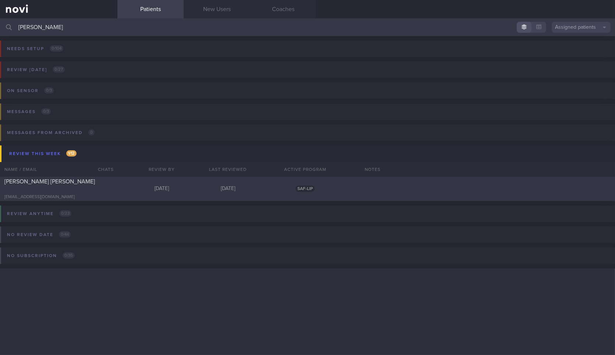
type input "[PERSON_NAME]"
click at [143, 194] on div "[PERSON_NAME] [PERSON_NAME] [EMAIL_ADDRESS][DOMAIN_NAME] [DATE] [DATE] SAF-LIP" at bounding box center [307, 189] width 615 height 24
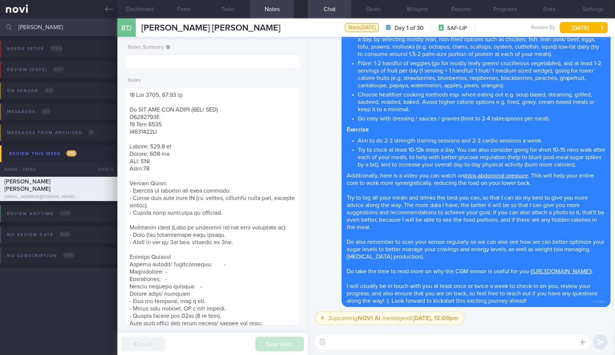
click at [378, 344] on textarea at bounding box center [452, 342] width 275 height 15
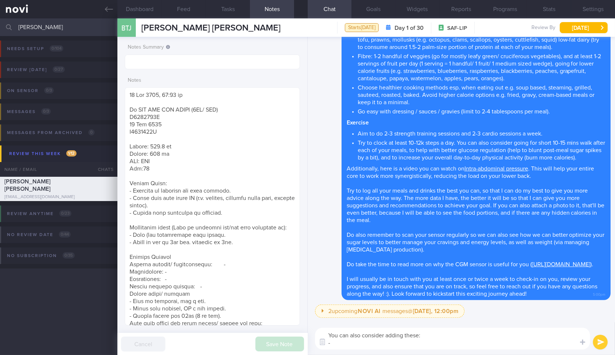
paste textarea "https://www.fairprice.com.sg/product/new-multi-chicken-breast-fillet-steamed-1k…"
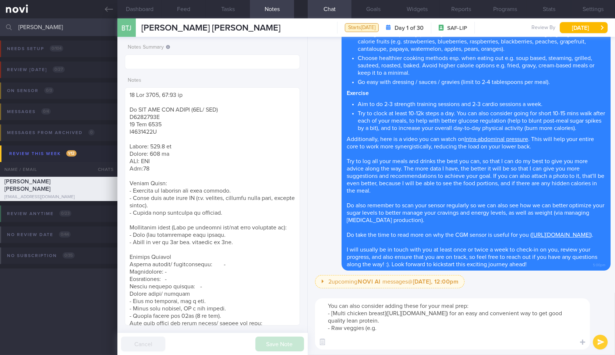
drag, startPoint x: 378, startPoint y: 344, endPoint x: 370, endPoint y: 344, distance: 8.8
click at [370, 344] on textarea "You can also consider adding these for your meal prep: - [Multi chicken breast]…" at bounding box center [452, 323] width 275 height 51
click at [391, 346] on textarea "You can also consider adding these for your meal prep: - [Multi chicken breast]…" at bounding box center [452, 323] width 275 height 51
click at [422, 309] on textarea "You can also consider adding these for your meal prep: - [Multi chicken breast]…" at bounding box center [452, 323] width 275 height 51
click at [538, 343] on textarea "You can also consider adding these for your meal prep: - [Multi chicken breast]…" at bounding box center [452, 323] width 275 height 51
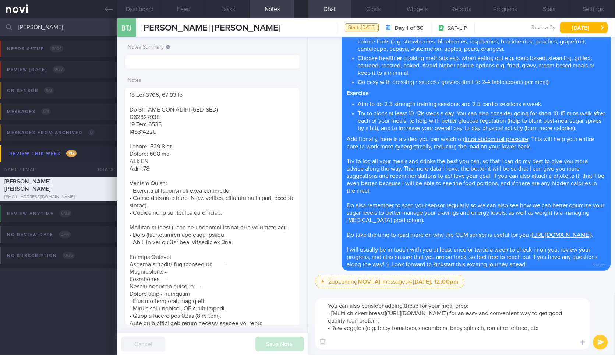
type textarea "You can also consider adding these for your meal prep: - [Multi chicken breast]…"
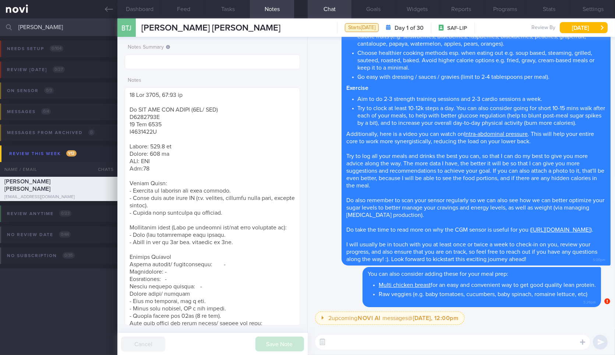
click at [97, 22] on input "brady" at bounding box center [307, 27] width 615 height 18
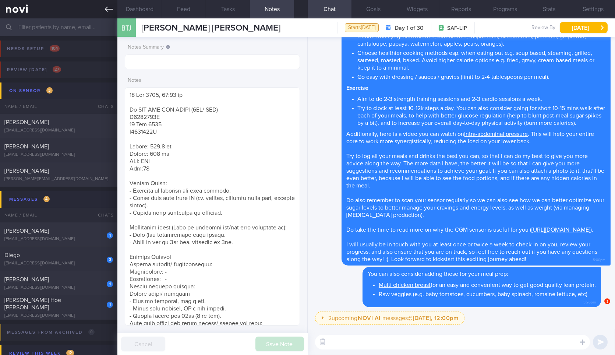
click at [109, 13] on icon at bounding box center [109, 9] width 8 height 8
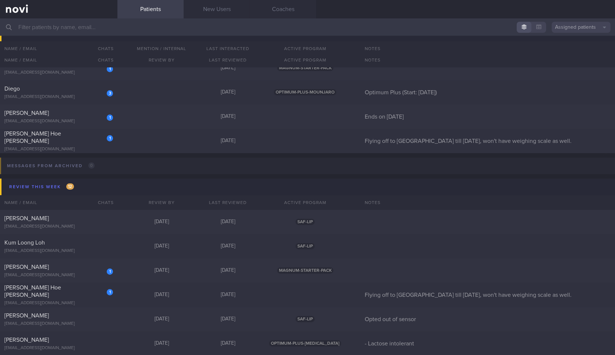
scroll to position [45, 0]
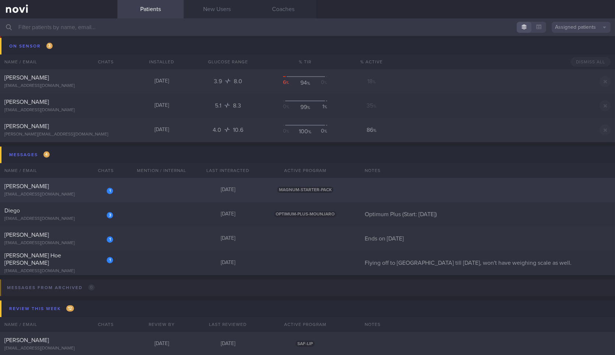
click at [158, 194] on div "1 Kien Huay Goh kienhuay@gmail.com Today MAGNUM-STARTER-PACK" at bounding box center [307, 190] width 615 height 24
select select "8"
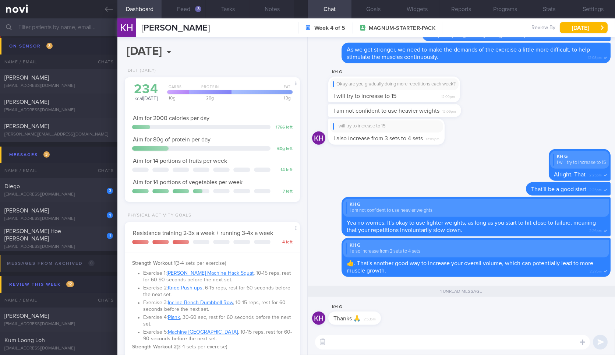
click at [356, 343] on textarea at bounding box center [452, 342] width 275 height 15
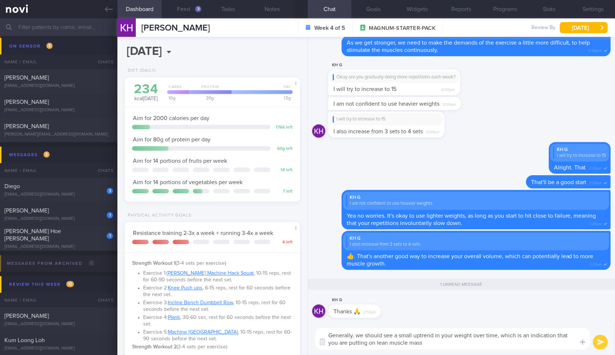
type textarea "Generally, we should see a small uptrend in your weight over time, which is an …"
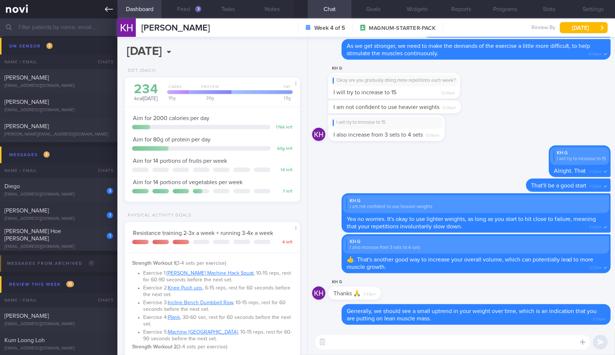
click at [103, 16] on link at bounding box center [58, 9] width 117 height 18
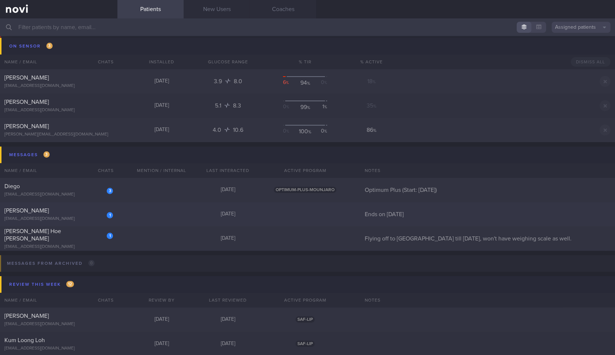
click at [100, 210] on div "1" at bounding box center [105, 212] width 16 height 11
select select "8"
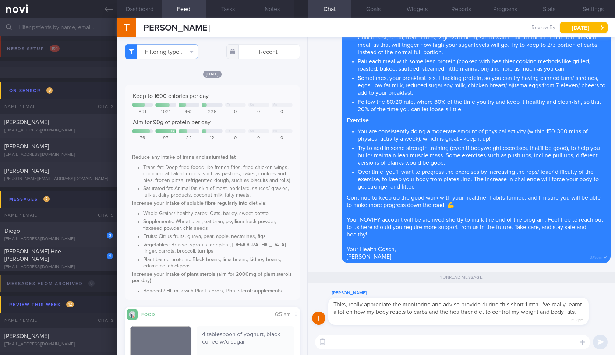
select select "8"
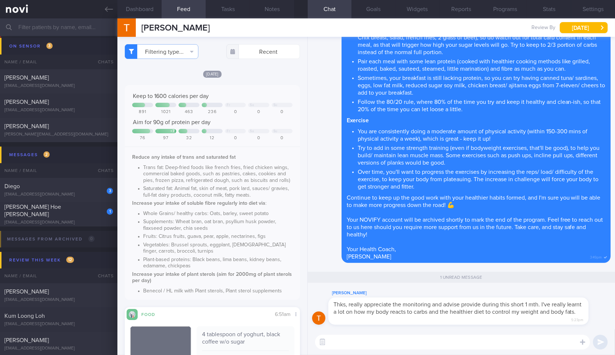
drag, startPoint x: 391, startPoint y: 317, endPoint x: 454, endPoint y: 313, distance: 63.1
click at [454, 313] on div "[PERSON_NAME] Thks, really appreciate the monitoring and advise provide during …" at bounding box center [469, 307] width 282 height 36
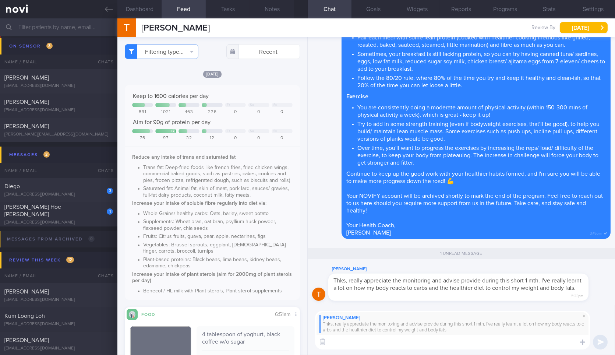
click at [398, 350] on div "[PERSON_NAME], really appreciate the monitoring and advise provide during this …" at bounding box center [461, 330] width 307 height 50
click at [403, 341] on textarea at bounding box center [452, 342] width 275 height 15
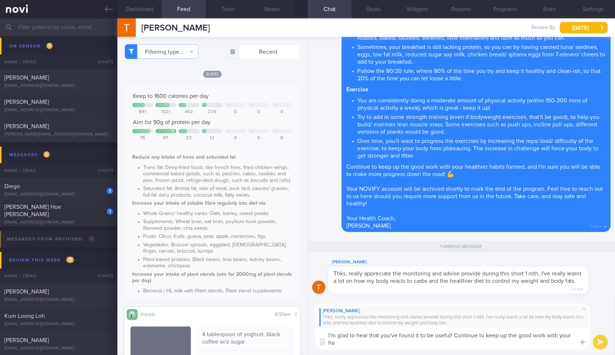
scroll to position [0, 0]
type textarea "I'm glad to hear that you've found it to be useful! Continue to keep up the goo…"
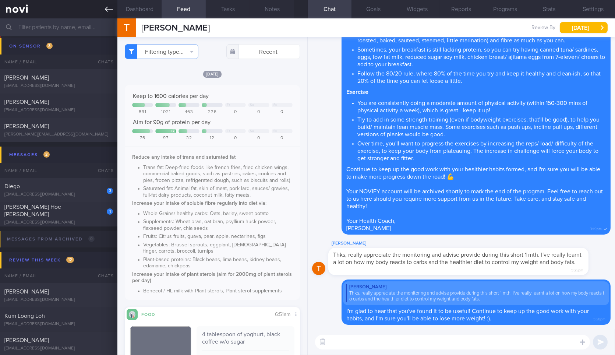
click at [109, 16] on link at bounding box center [58, 9] width 117 height 18
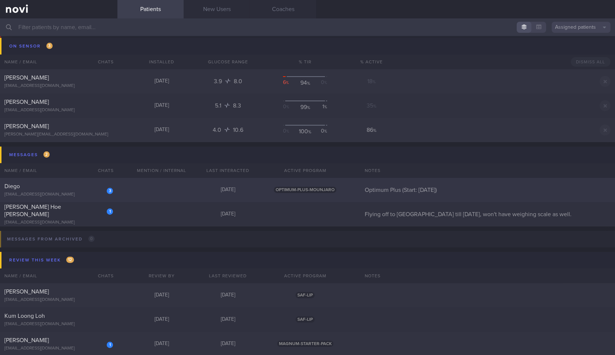
click at [149, 191] on div "3 [GEOGRAPHIC_DATA] [EMAIL_ADDRESS][DOMAIN_NAME] [DATE] OPTIMUM-PLUS-MOUNJARO O…" at bounding box center [307, 190] width 615 height 24
select select "8"
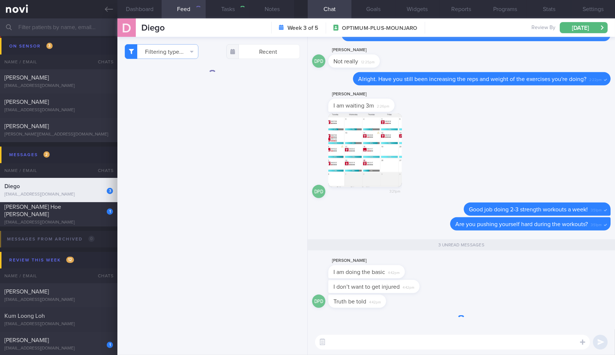
click at [511, 348] on textarea at bounding box center [452, 342] width 275 height 15
click at [454, 341] on textarea at bounding box center [452, 342] width 275 height 15
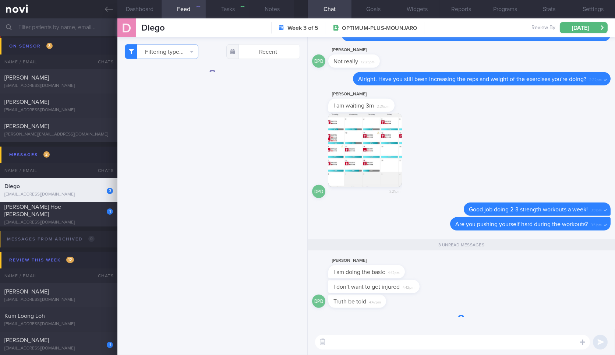
click at [454, 341] on textarea at bounding box center [452, 342] width 275 height 15
click at [367, 348] on textarea at bounding box center [452, 342] width 275 height 15
click at [378, 345] on textarea at bounding box center [452, 342] width 275 height 15
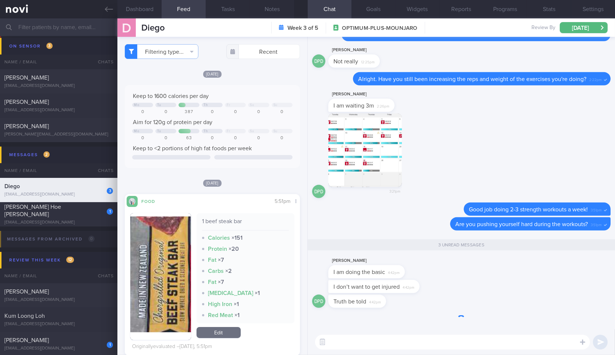
click at [381, 334] on div "​ ​" at bounding box center [461, 342] width 307 height 26
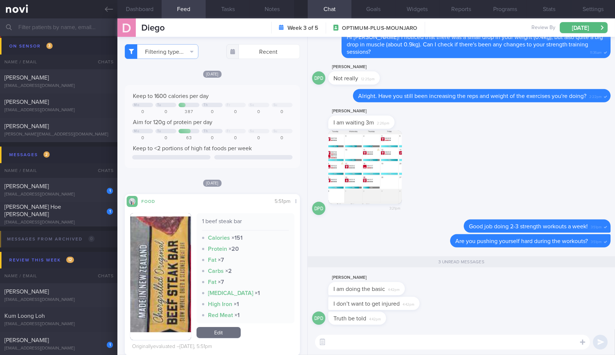
click at [380, 346] on textarea at bounding box center [452, 342] width 275 height 15
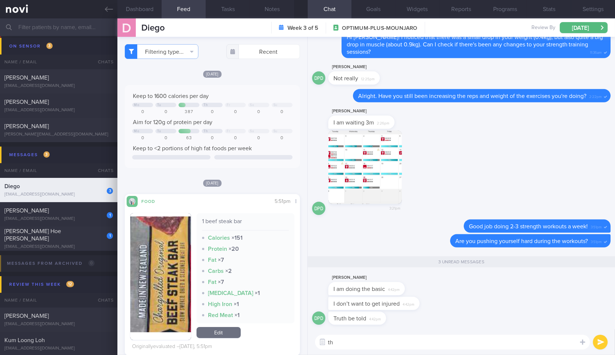
type textarea "t"
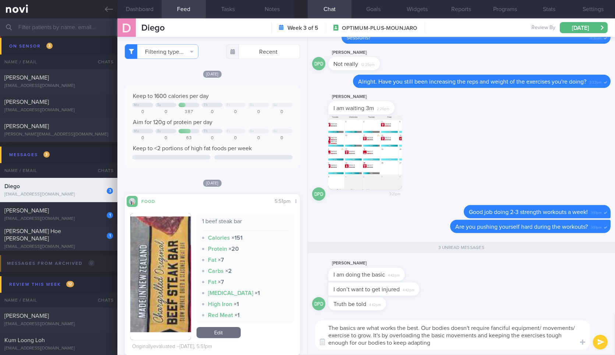
type textarea "The basics are what works the best. Our bodies doesn't require fanciful equipme…"
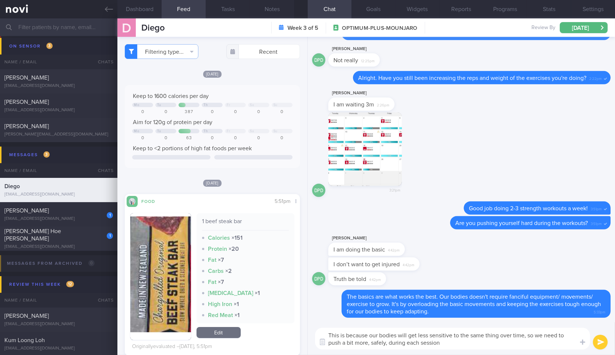
type textarea "This is because our bodies will get less sensitive to the same thing over time,…"
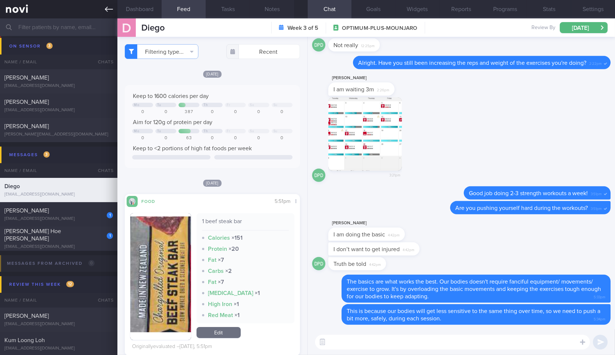
click at [113, 17] on link at bounding box center [58, 9] width 117 height 18
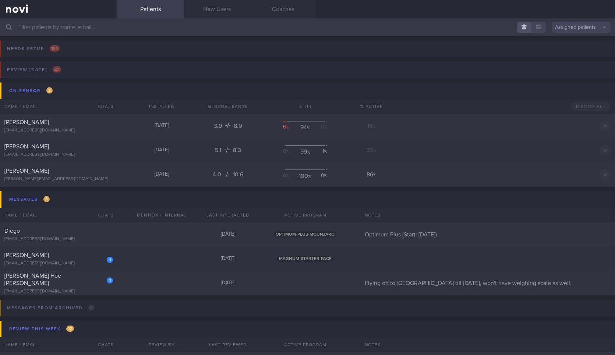
click at [92, 68] on button "Review today 27" at bounding box center [306, 71] width 617 height 21
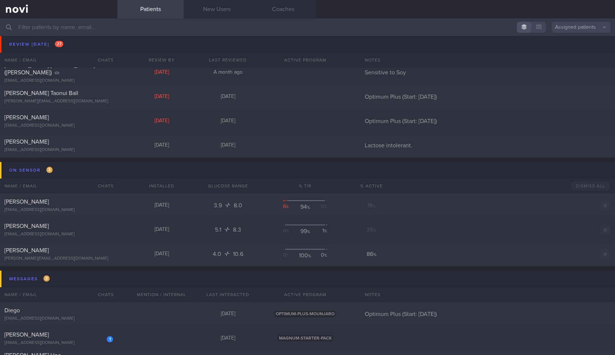
scroll to position [637, 0]
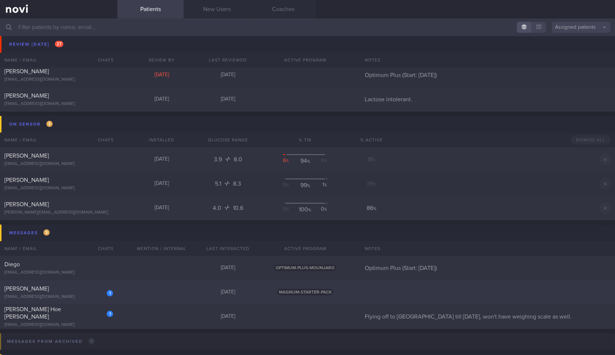
click at [111, 288] on div "1" at bounding box center [105, 290] width 16 height 11
select select "8"
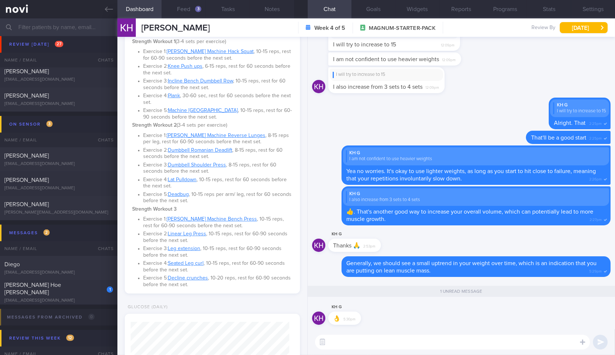
scroll to position [411, 0]
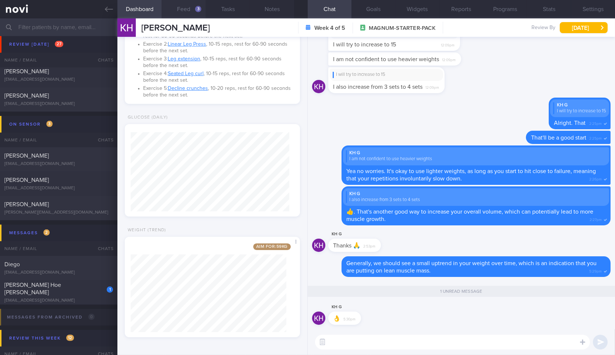
click at [188, 9] on button "Feed 3" at bounding box center [184, 9] width 44 height 18
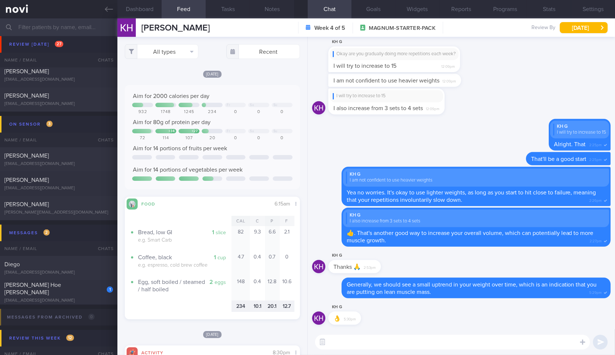
scroll to position [40, 159]
click at [344, 342] on textarea at bounding box center [452, 342] width 275 height 15
type textarea "👍"
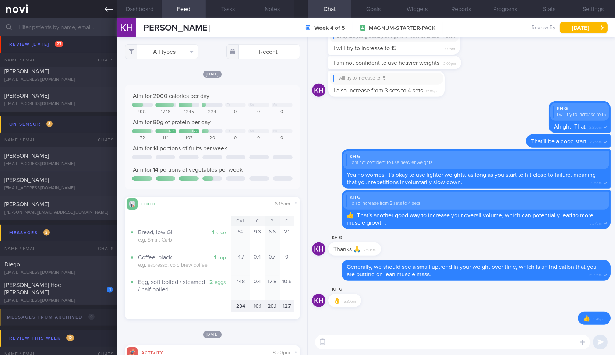
click at [111, 4] on link at bounding box center [58, 9] width 117 height 18
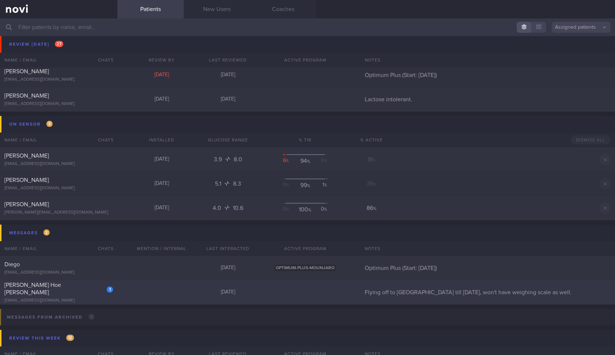
click at [97, 298] on div "[EMAIL_ADDRESS][DOMAIN_NAME]" at bounding box center [58, 301] width 109 height 6
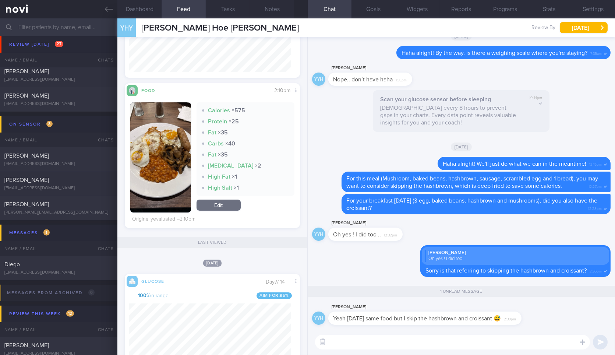
scroll to position [106, 162]
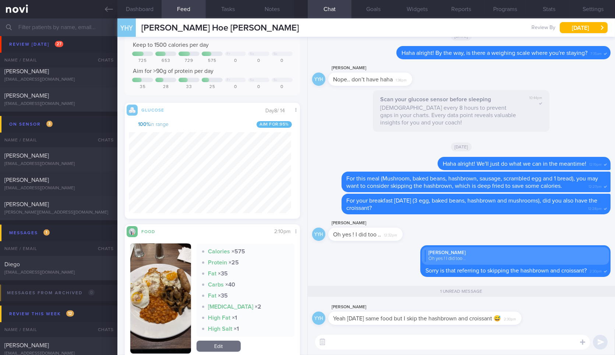
click at [363, 353] on div "​ ​" at bounding box center [461, 342] width 307 height 26
click at [378, 342] on textarea at bounding box center [452, 342] width 275 height 15
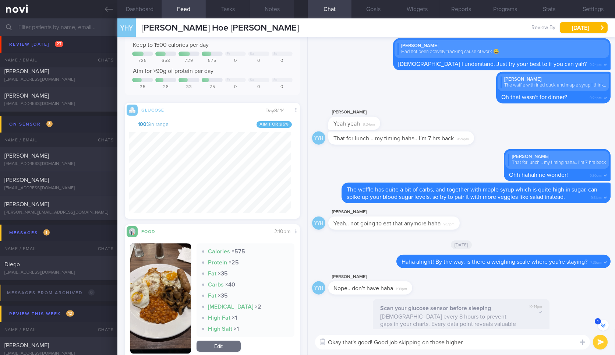
click at [269, 11] on button "Notes" at bounding box center [272, 9] width 44 height 18
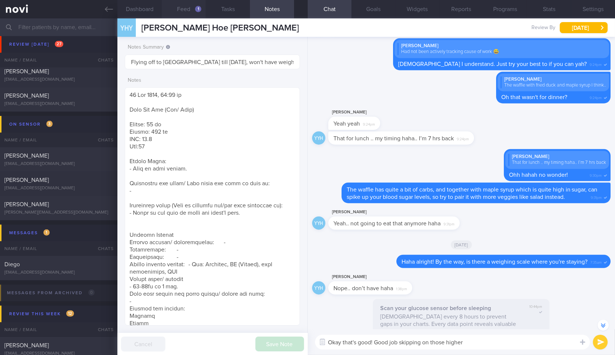
click at [197, 7] on div "1" at bounding box center [198, 9] width 6 height 6
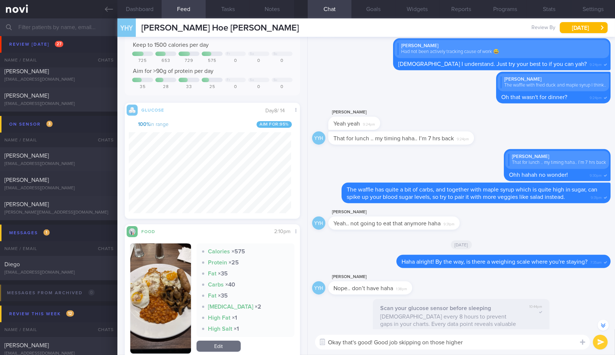
click at [473, 343] on textarea "Okay that's good! Good job skipping on those higher" at bounding box center [452, 342] width 275 height 15
type textarea "Okay that's good! Good job skipping on those higher calories meal."
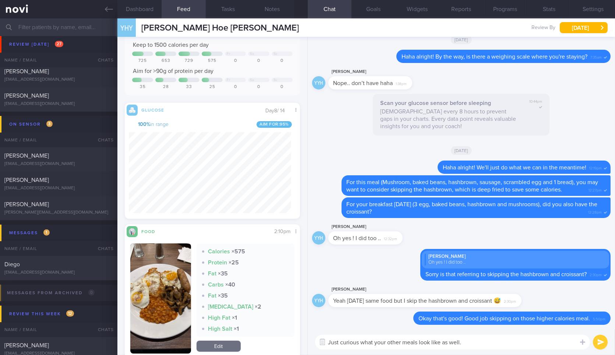
type textarea "Just curious what your other meals look like as well. 😂"
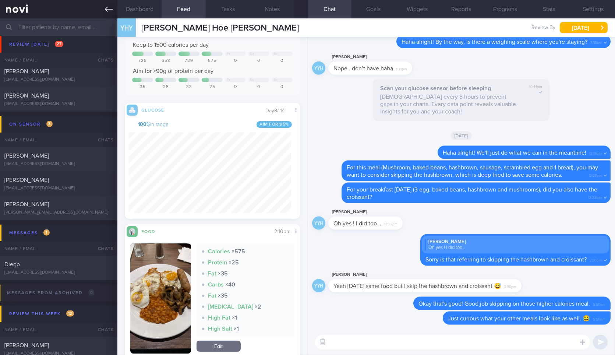
click at [102, 4] on link at bounding box center [58, 9] width 117 height 18
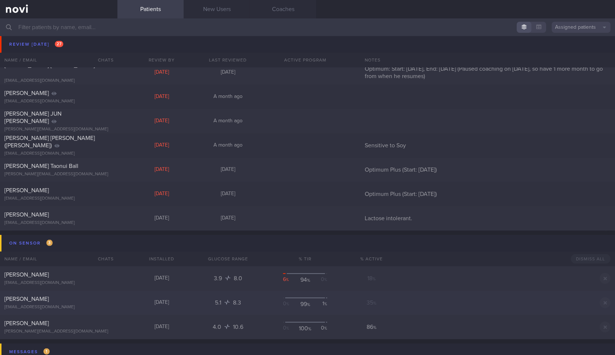
click at [199, 173] on div "Tyrel Taonui Ball tyrel.ball@gmail.com Mon, 22 Sep 7 days ago Optimum Plus (Sta…" at bounding box center [307, 170] width 615 height 24
select select "8"
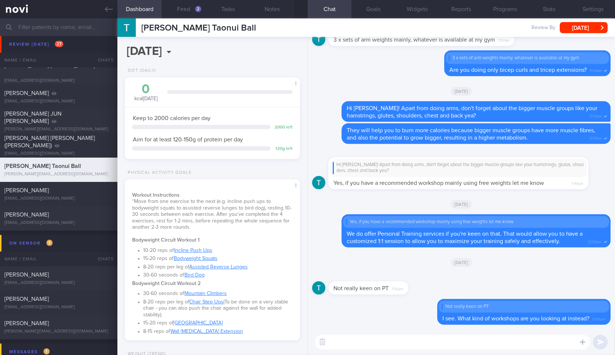
click at [410, 350] on div "​ ​" at bounding box center [461, 342] width 307 height 26
click at [415, 346] on textarea at bounding box center [452, 342] width 275 height 15
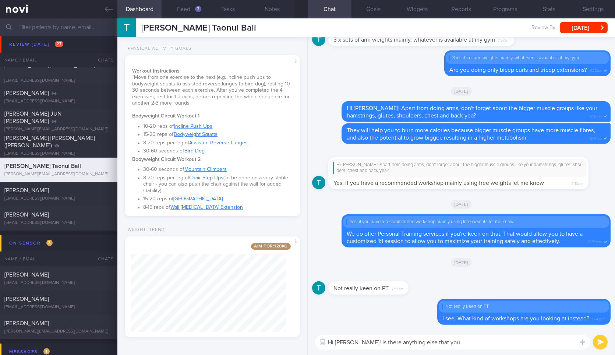
type textarea "Hi Tyrel! Is there anything else that you"
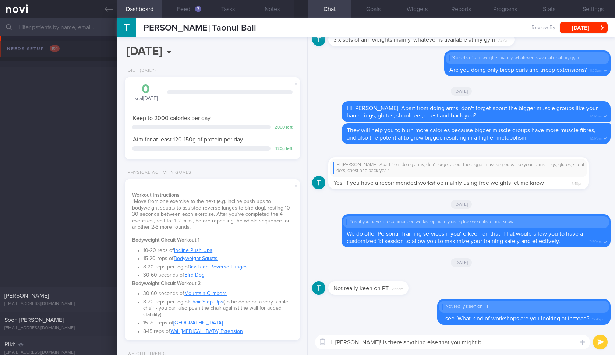
select select "8"
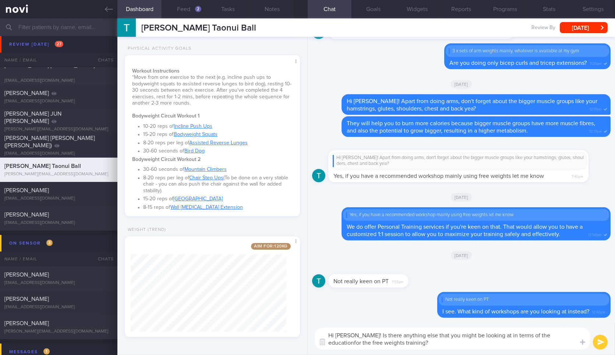
type textarea "Hi [PERSON_NAME]! Is there anything else that you might be looking at in terms …"
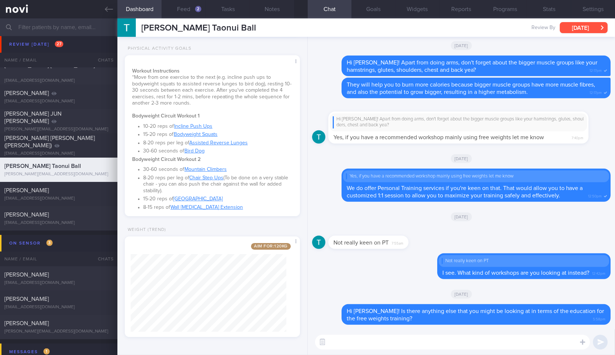
click at [566, 27] on button "[DATE]" at bounding box center [584, 27] width 48 height 11
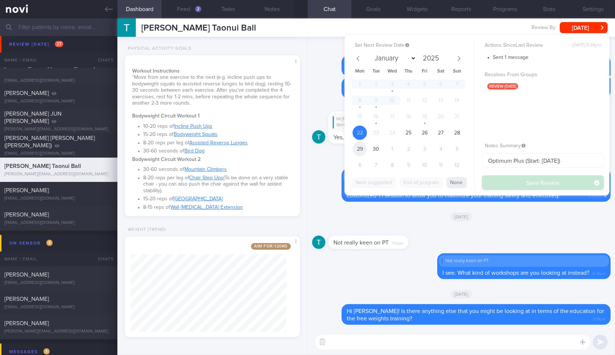
click at [356, 148] on span "29" at bounding box center [360, 149] width 14 height 14
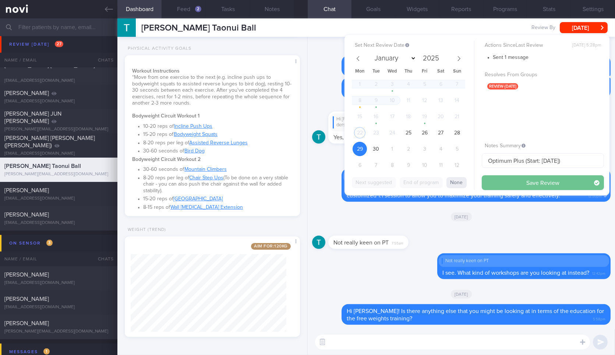
click at [491, 181] on button "Save Review" at bounding box center [543, 182] width 122 height 15
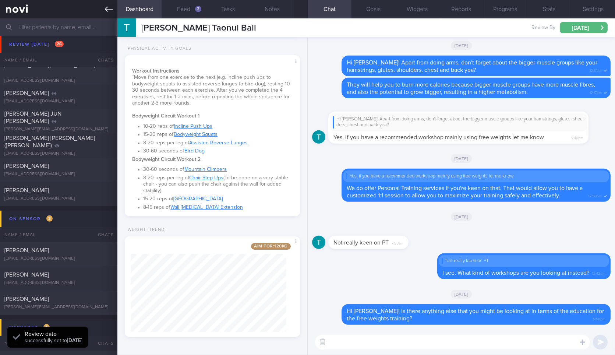
click at [106, 15] on link at bounding box center [58, 9] width 117 height 18
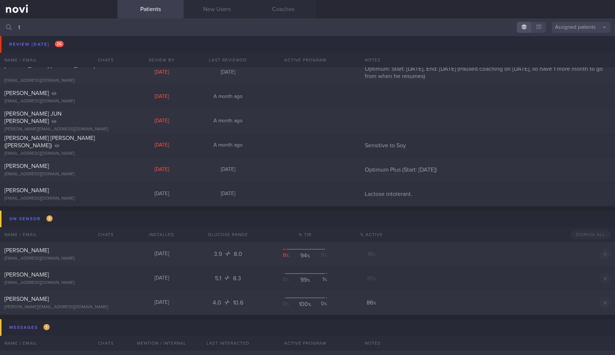
click at [104, 33] on input "t" at bounding box center [307, 27] width 615 height 18
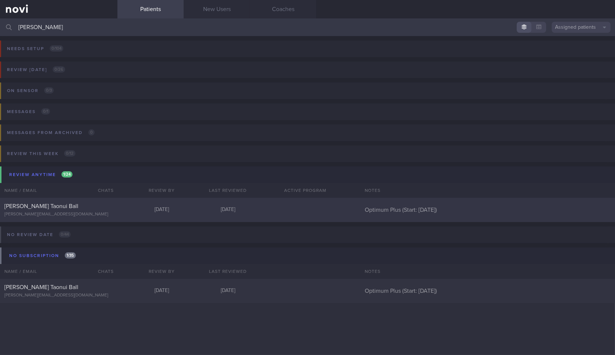
type input "[PERSON_NAME]"
click at [91, 213] on div "[PERSON_NAME][EMAIL_ADDRESS][DOMAIN_NAME]" at bounding box center [58, 215] width 109 height 6
select select "8"
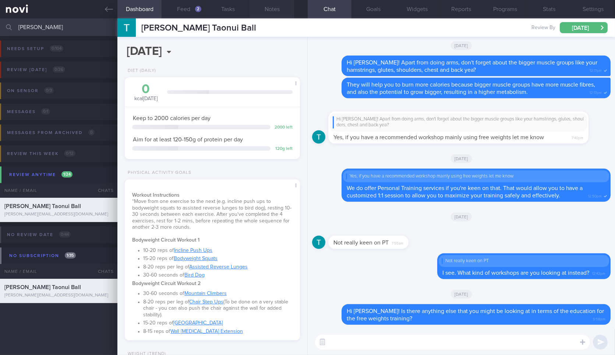
click at [274, 11] on button "Notes" at bounding box center [272, 9] width 44 height 18
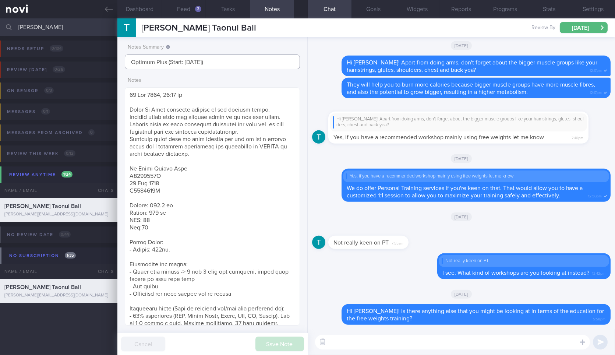
click at [229, 63] on input "Optimum Plus (Start: [DATE])" at bounding box center [212, 61] width 175 height 15
type input "[DATE] till [DATE] (3 months renewal)"
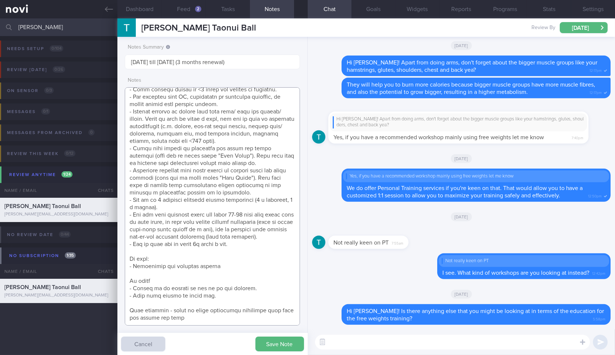
scroll to position [1388, 0]
type textarea "[DATE] 10:02 pm Noted [PERSON_NAME] assigned patient to see fitness coach. Pati…"
click at [274, 350] on button "Save Note" at bounding box center [279, 343] width 49 height 15
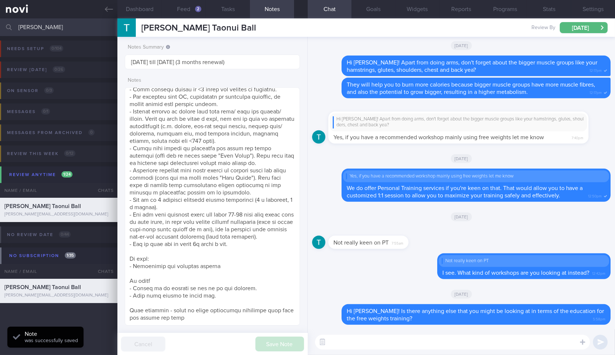
type input "[DATE] till [DATE] (3 months renewal)"
click at [99, 6] on link at bounding box center [58, 9] width 117 height 18
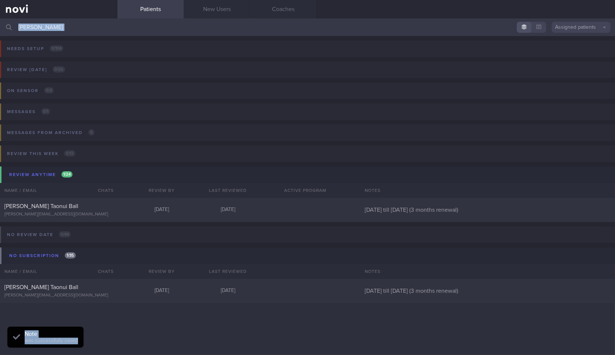
click at [92, 17] on link at bounding box center [58, 9] width 117 height 18
click at [92, 18] on input "[PERSON_NAME]" at bounding box center [307, 27] width 615 height 18
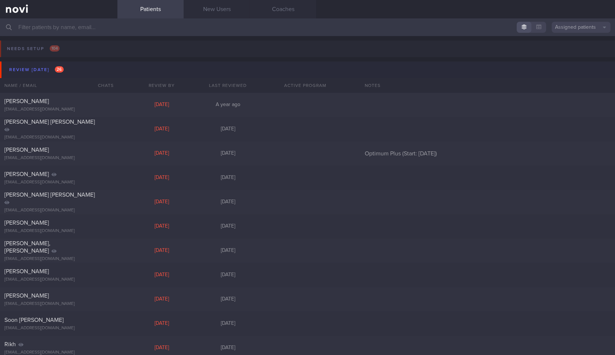
click at [94, 71] on button "Review [DATE] 26" at bounding box center [308, 69] width 617 height 17
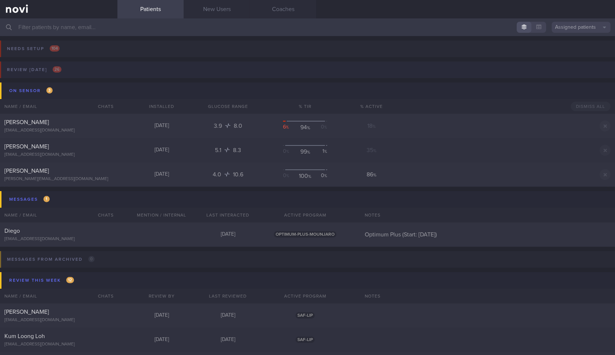
click at [118, 70] on button "Review [DATE] 26" at bounding box center [306, 71] width 617 height 21
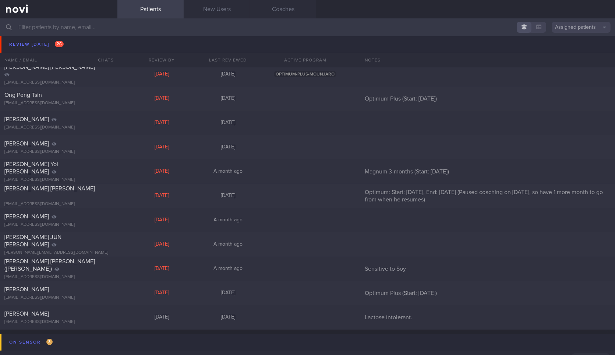
scroll to position [454, 0]
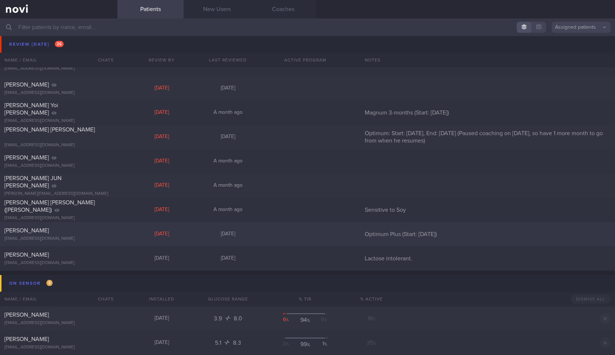
click at [97, 227] on div at bounding box center [105, 229] width 16 height 4
select select "8"
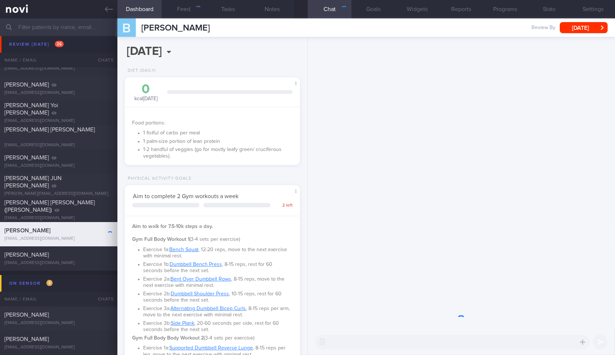
scroll to position [88, 155]
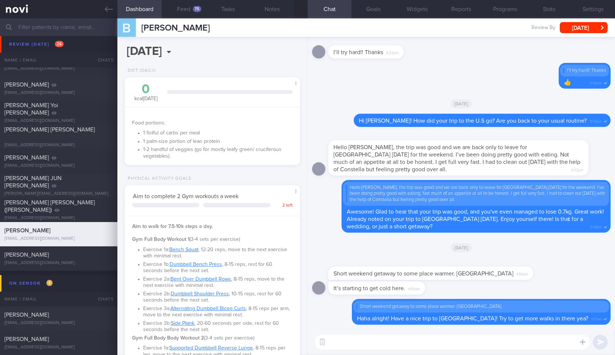
click at [412, 340] on textarea at bounding box center [452, 342] width 275 height 15
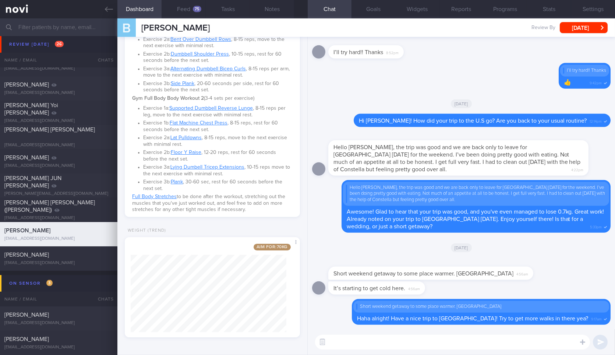
click at [423, 348] on textarea at bounding box center [452, 342] width 275 height 15
type textarea "Hi [PERSON_NAME]! Great job losing another 0.6kg over the past week! 🙌"
click at [504, 343] on textarea "Hi [PERSON_NAME]! Great job losing another 0.6kg over the past week! 🙌" at bounding box center [452, 342] width 275 height 15
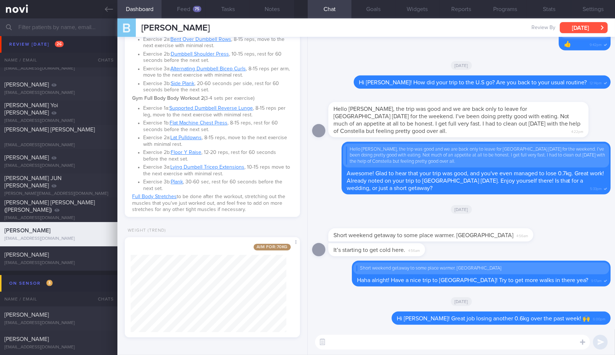
click at [591, 25] on button "[DATE]" at bounding box center [584, 27] width 48 height 11
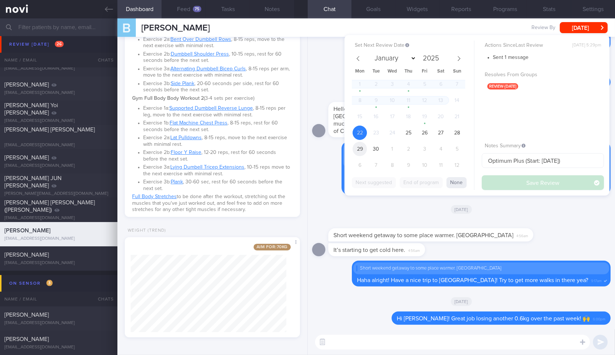
click at [363, 148] on span "29" at bounding box center [360, 149] width 14 height 14
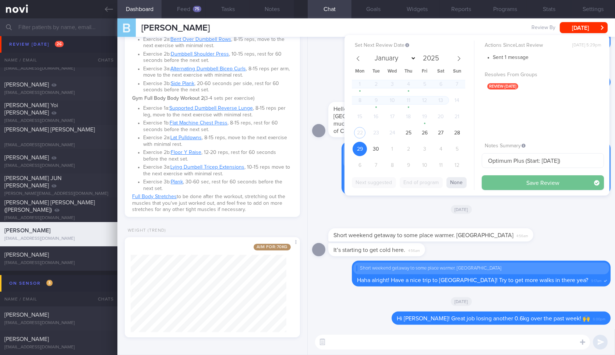
click at [514, 180] on button "Save Review" at bounding box center [543, 182] width 122 height 15
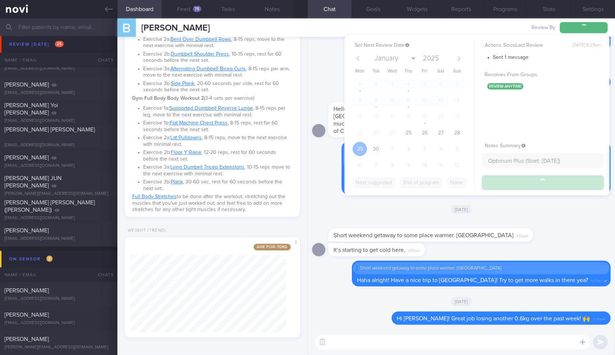
click at [376, 336] on textarea at bounding box center [452, 342] width 275 height 15
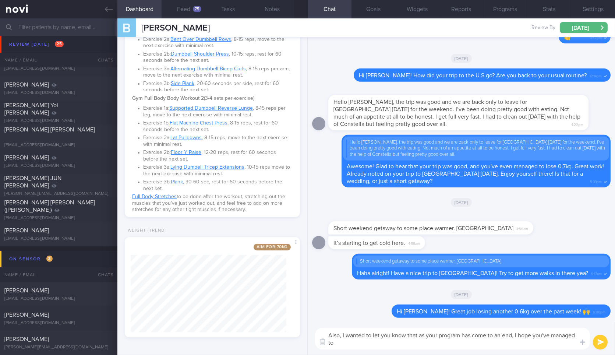
click at [366, 344] on textarea "Also, I wanted to let you know that as your program has come to an end, I hope …" at bounding box center [452, 339] width 275 height 22
paste textarea "Continue to keep up the good work with your healthier habits formed, and I'm su…"
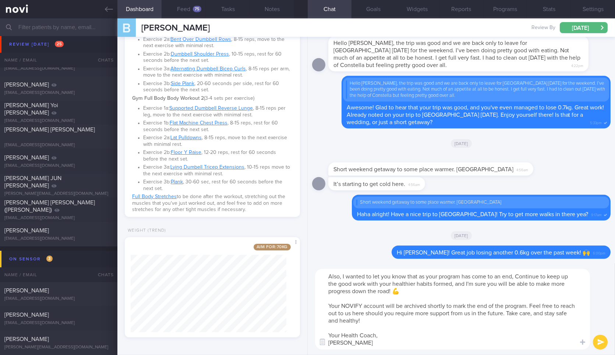
scroll to position [0, 0]
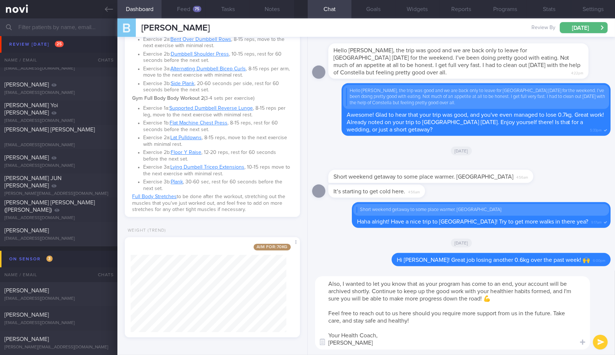
type textarea "Also, I wanted to let you know that as your program has come to an end, your ac…"
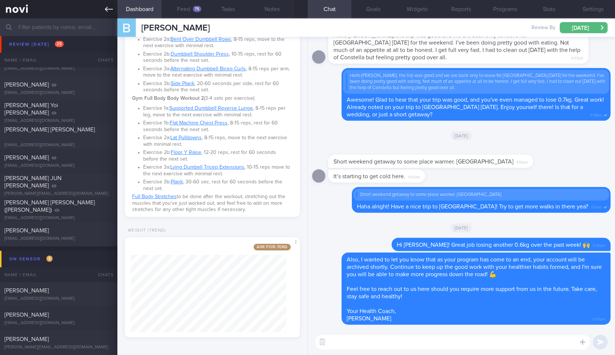
click at [104, 10] on link at bounding box center [58, 9] width 117 height 18
